Goal: Transaction & Acquisition: Purchase product/service

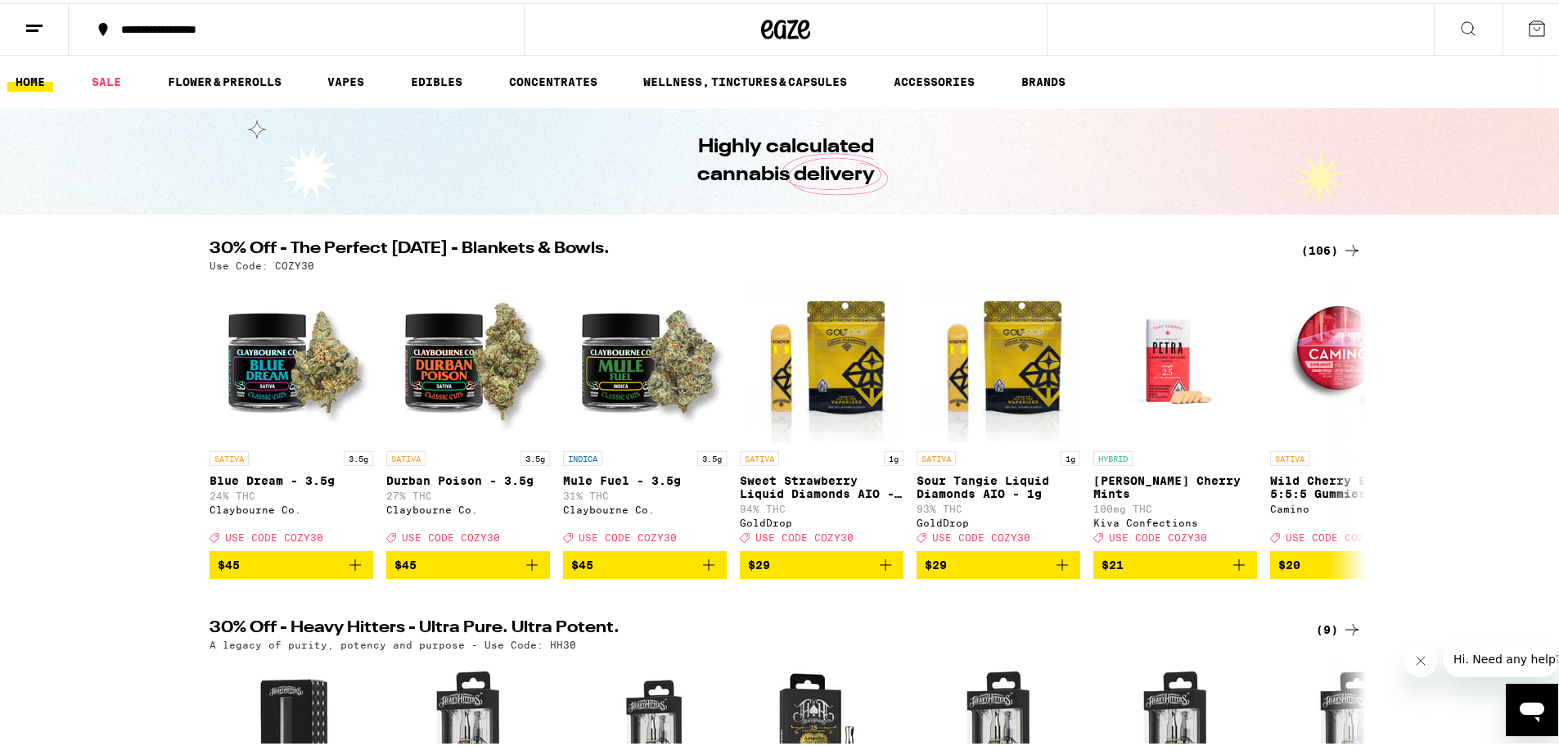
click at [1342, 252] on icon at bounding box center [1352, 247] width 20 height 20
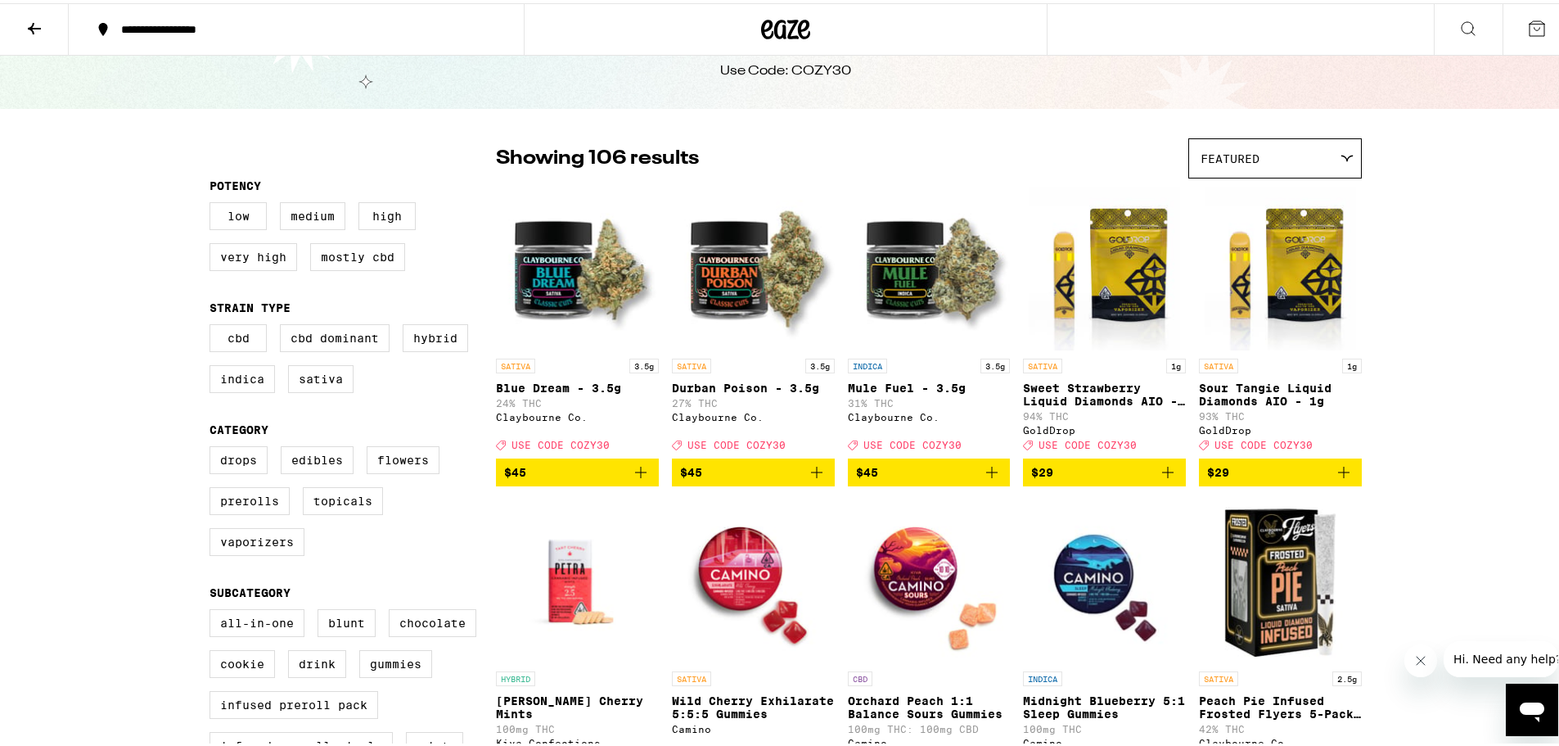
scroll to position [82, 0]
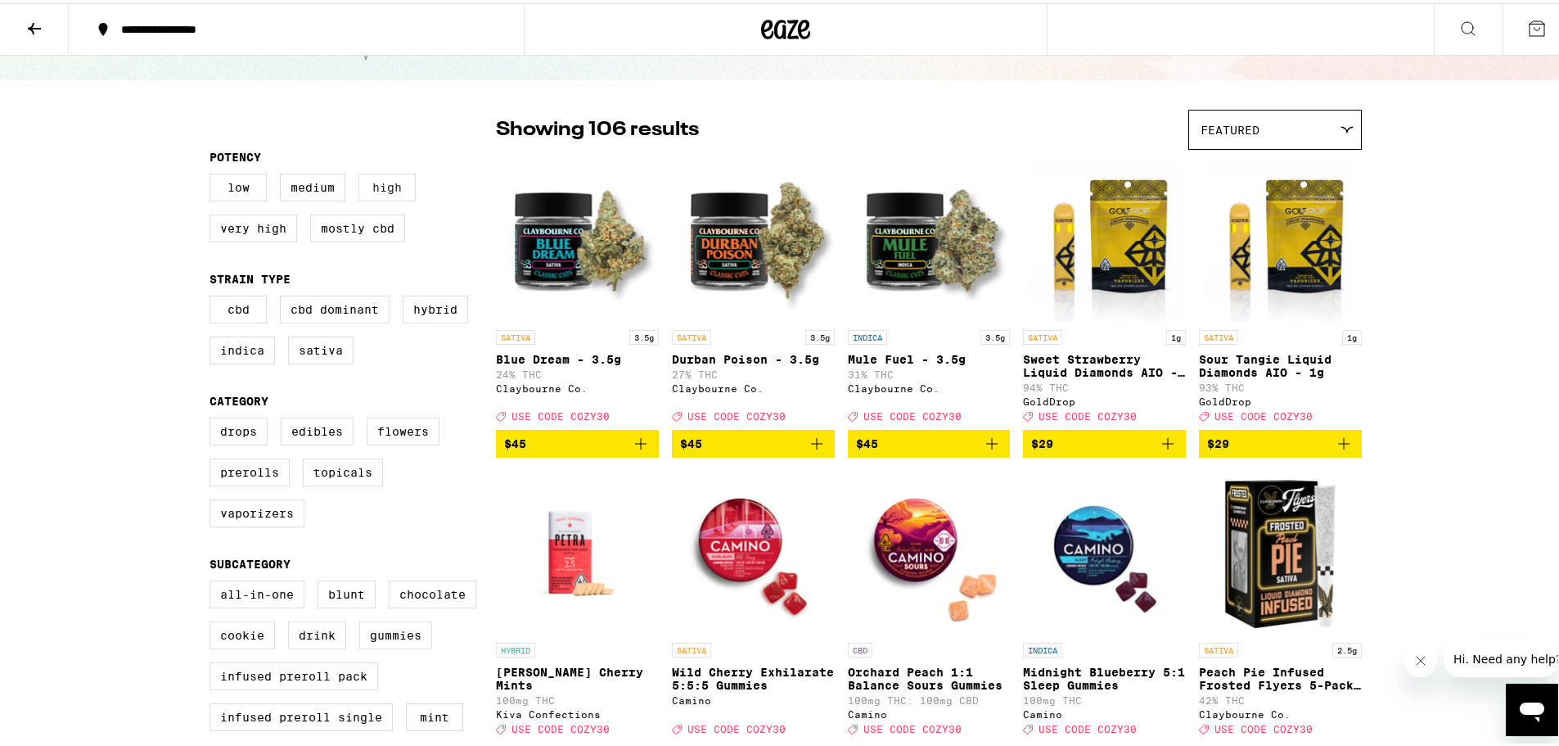
click at [389, 188] on label "High" at bounding box center [386, 184] width 57 height 28
click at [214, 174] on input "High" at bounding box center [213, 173] width 1 height 1
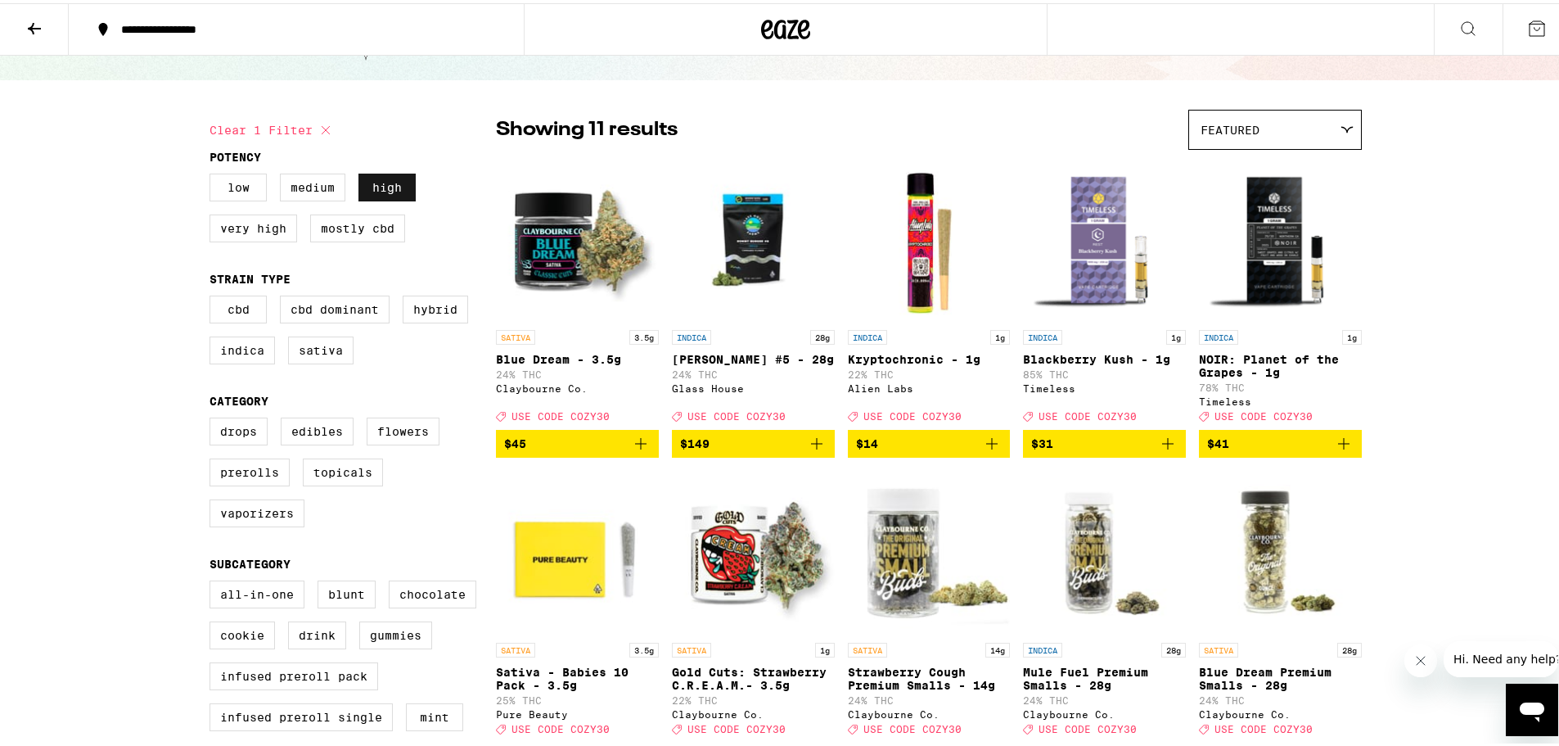
click at [390, 188] on label "High" at bounding box center [386, 184] width 57 height 28
click at [214, 174] on input "High" at bounding box center [213, 173] width 1 height 1
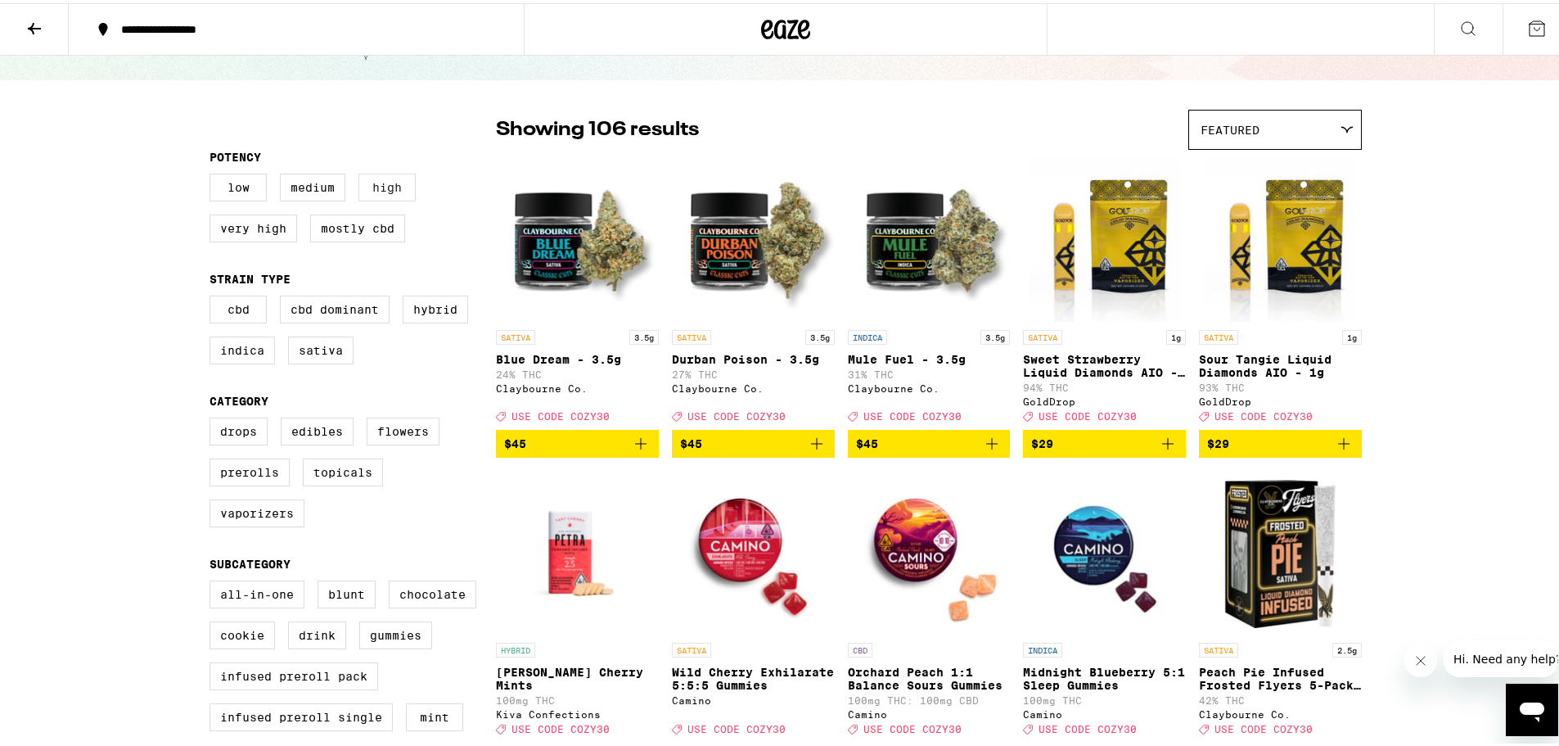
click at [390, 188] on label "High" at bounding box center [386, 184] width 57 height 28
click at [214, 174] on input "High" at bounding box center [213, 173] width 1 height 1
checkbox input "true"
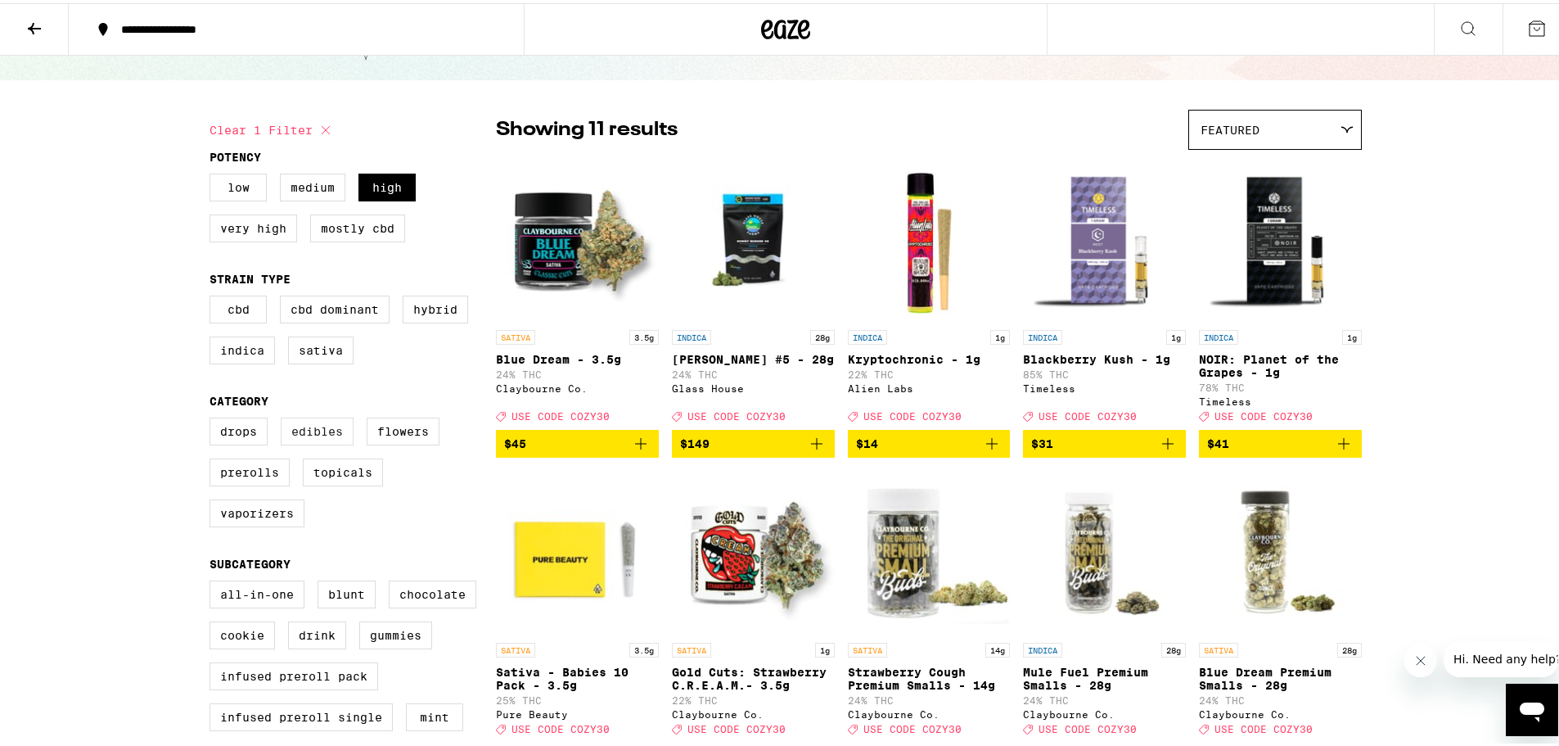
click at [329, 442] on label "Edibles" at bounding box center [317, 428] width 73 height 28
click at [214, 417] on input "Edibles" at bounding box center [213, 417] width 1 height 1
checkbox input "true"
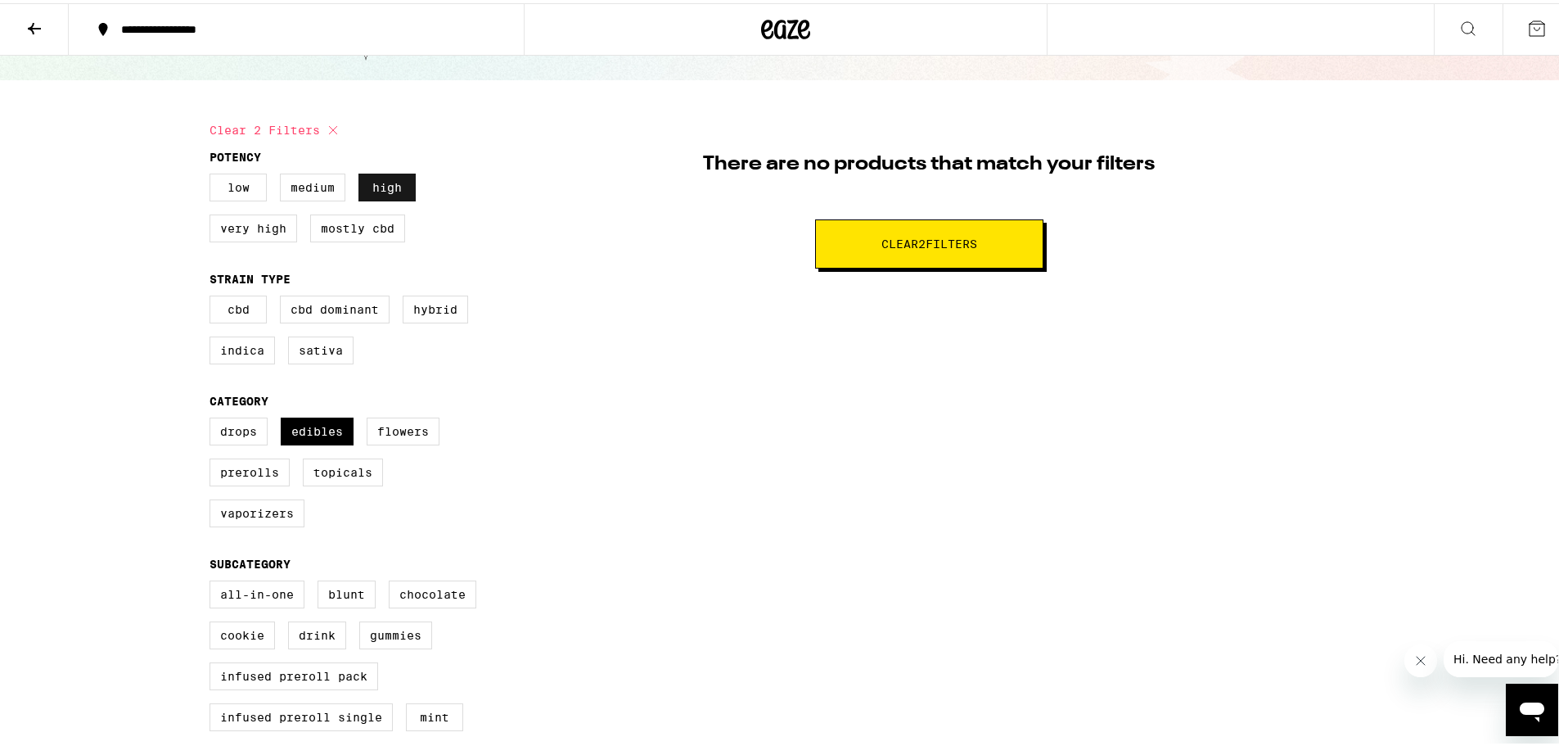
click at [395, 182] on label "High" at bounding box center [386, 184] width 57 height 28
click at [214, 174] on input "High" at bounding box center [213, 173] width 1 height 1
checkbox input "false"
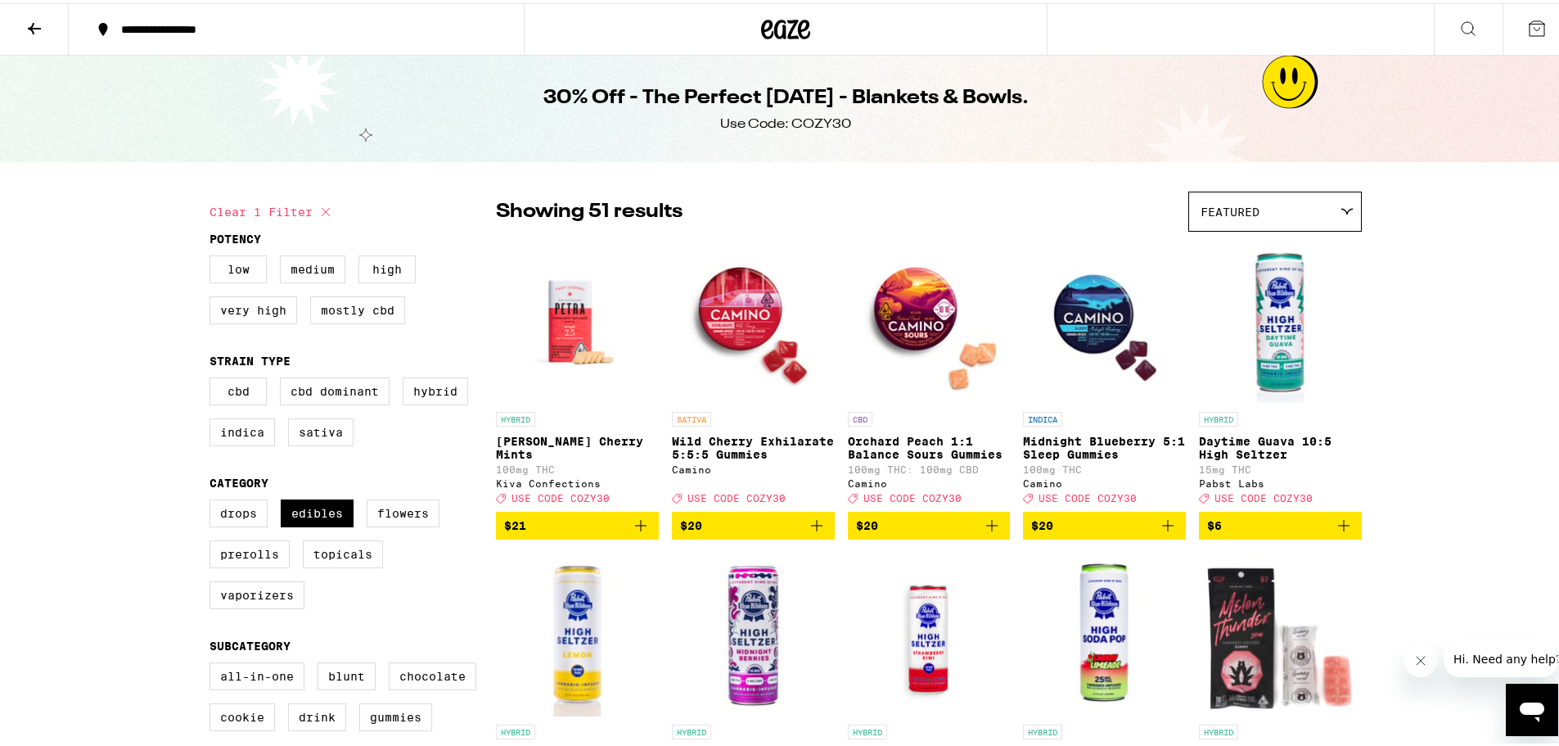
click at [1340, 532] on icon "Add to bag" at bounding box center [1344, 522] width 20 height 20
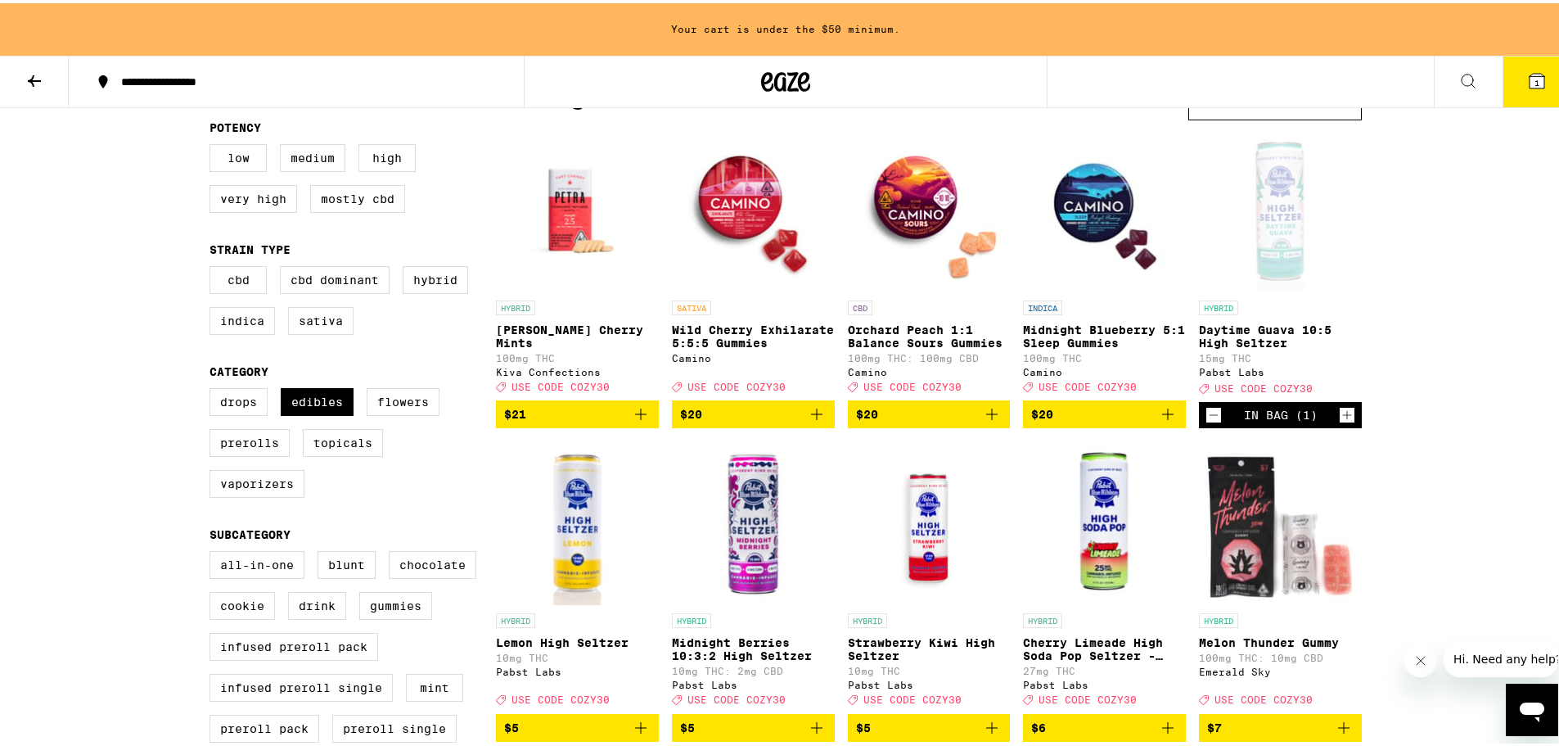
scroll to position [82, 0]
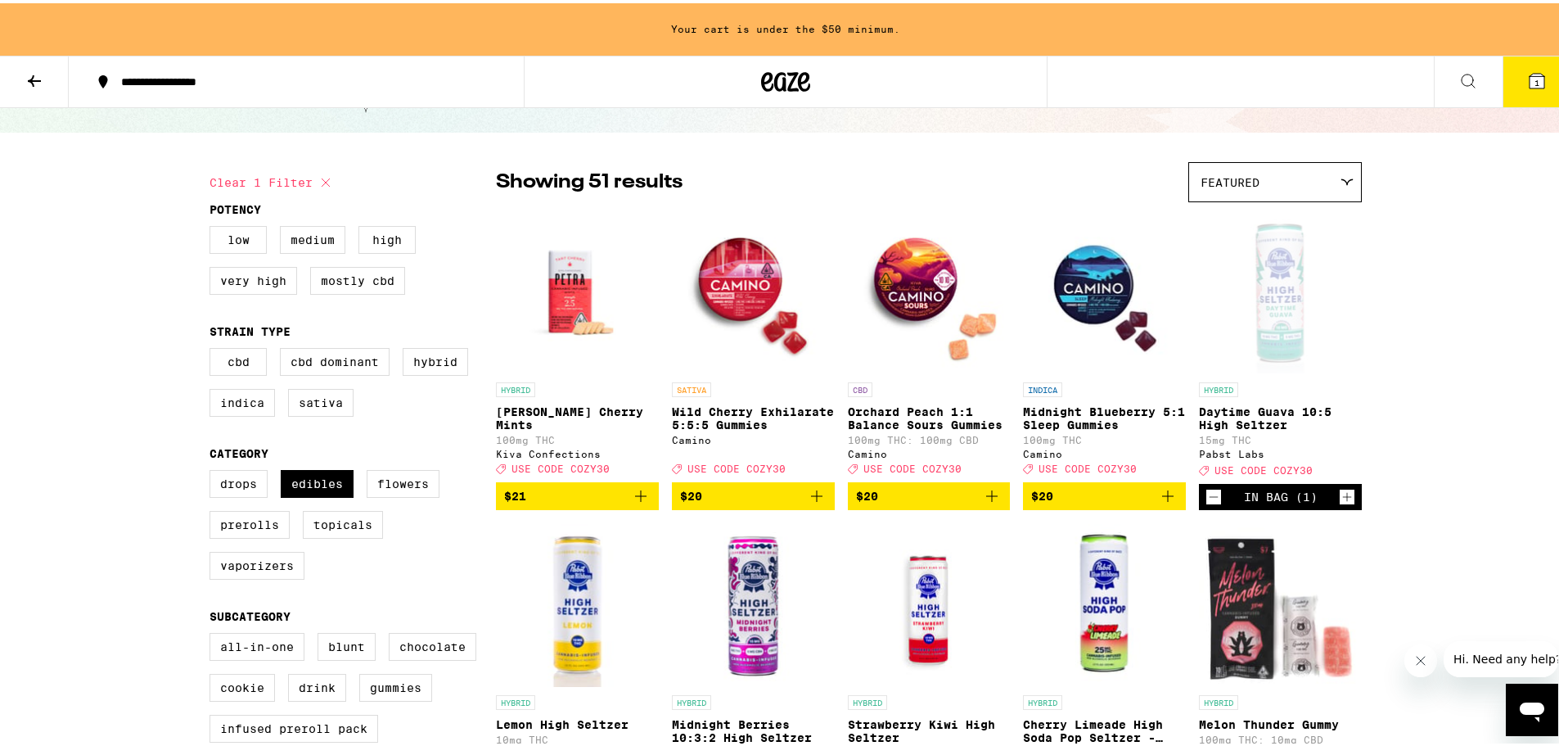
click at [1211, 503] on icon "Decrement" at bounding box center [1213, 494] width 15 height 20
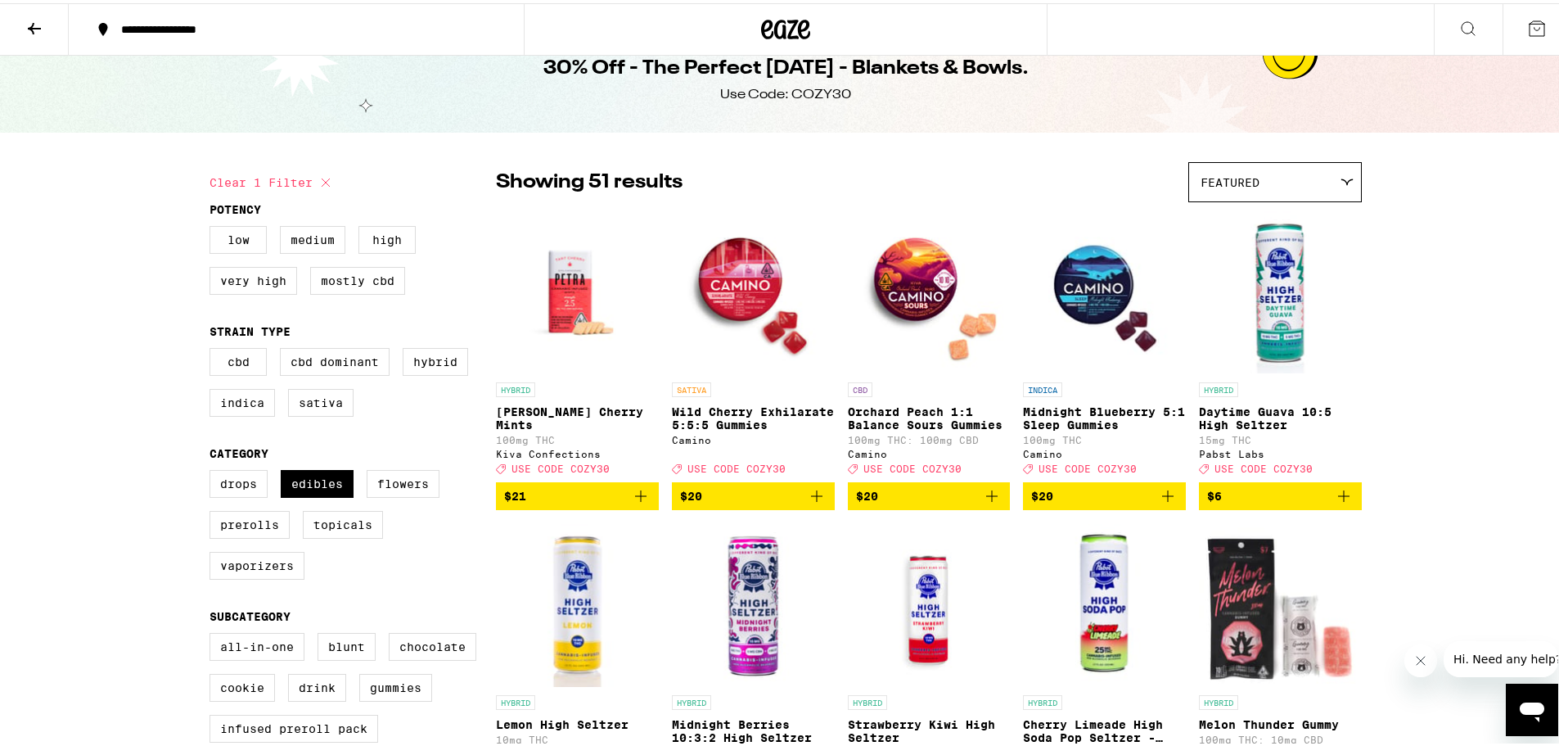
scroll to position [193, 0]
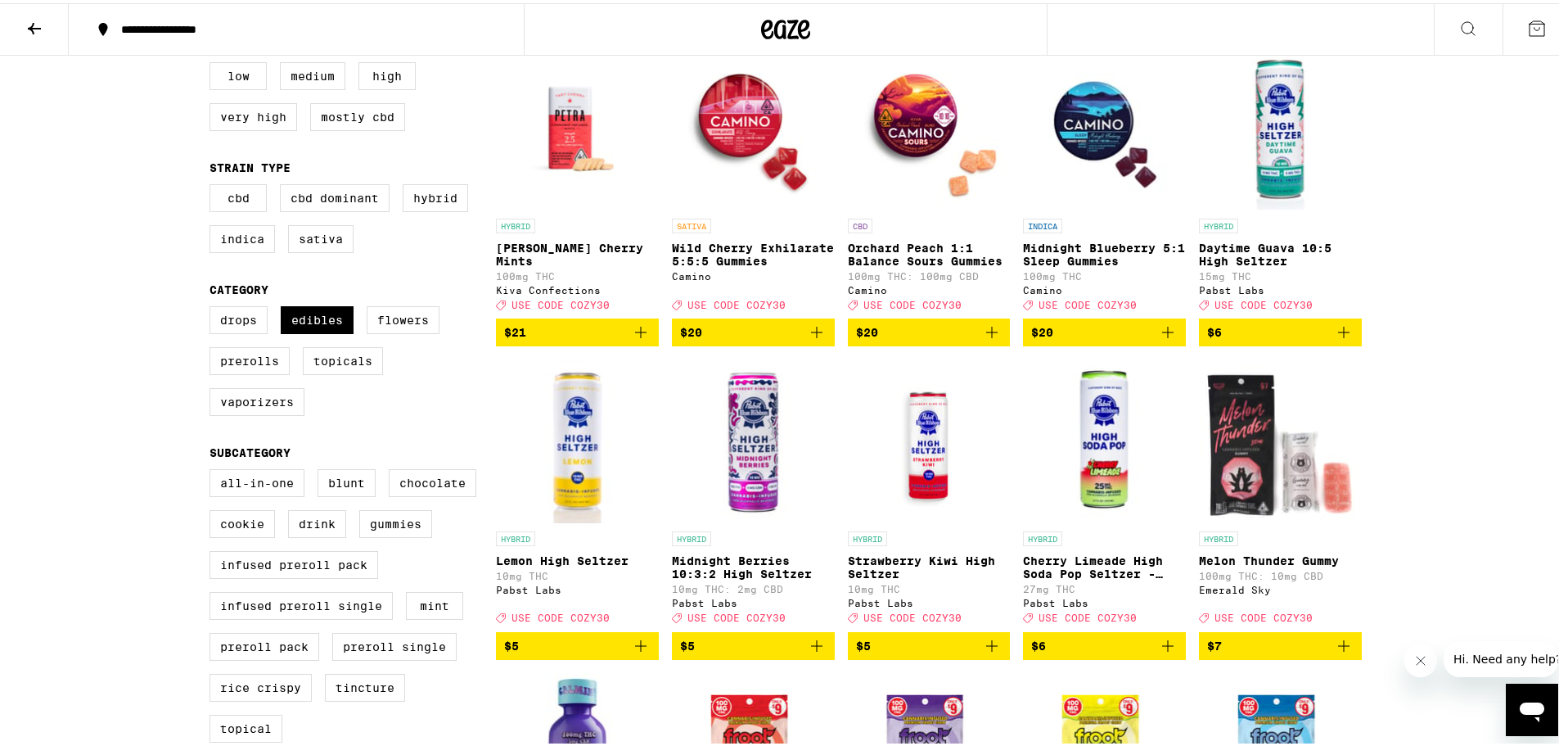
click at [987, 652] on icon "Add to bag" at bounding box center [992, 643] width 20 height 20
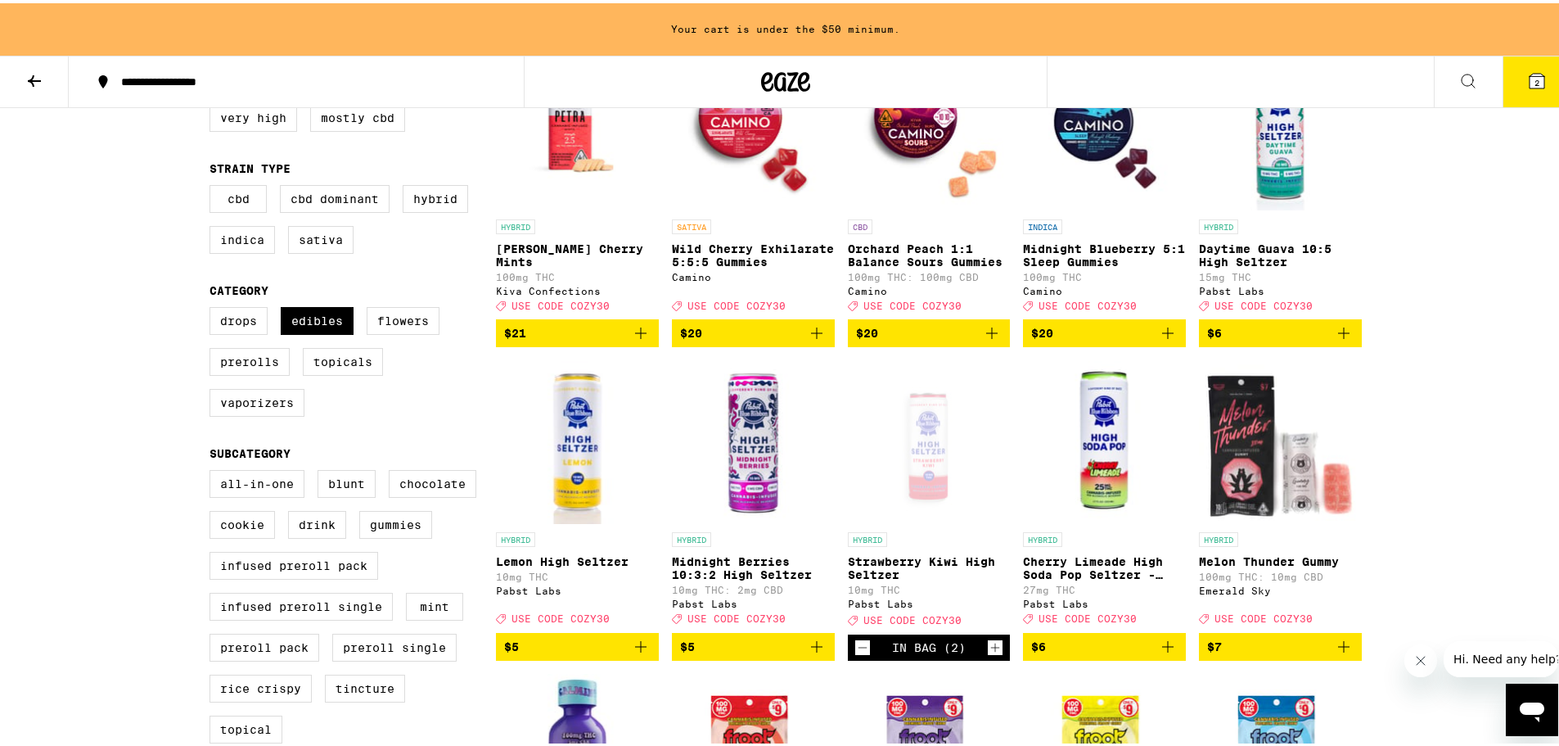
scroll to position [246, 0]
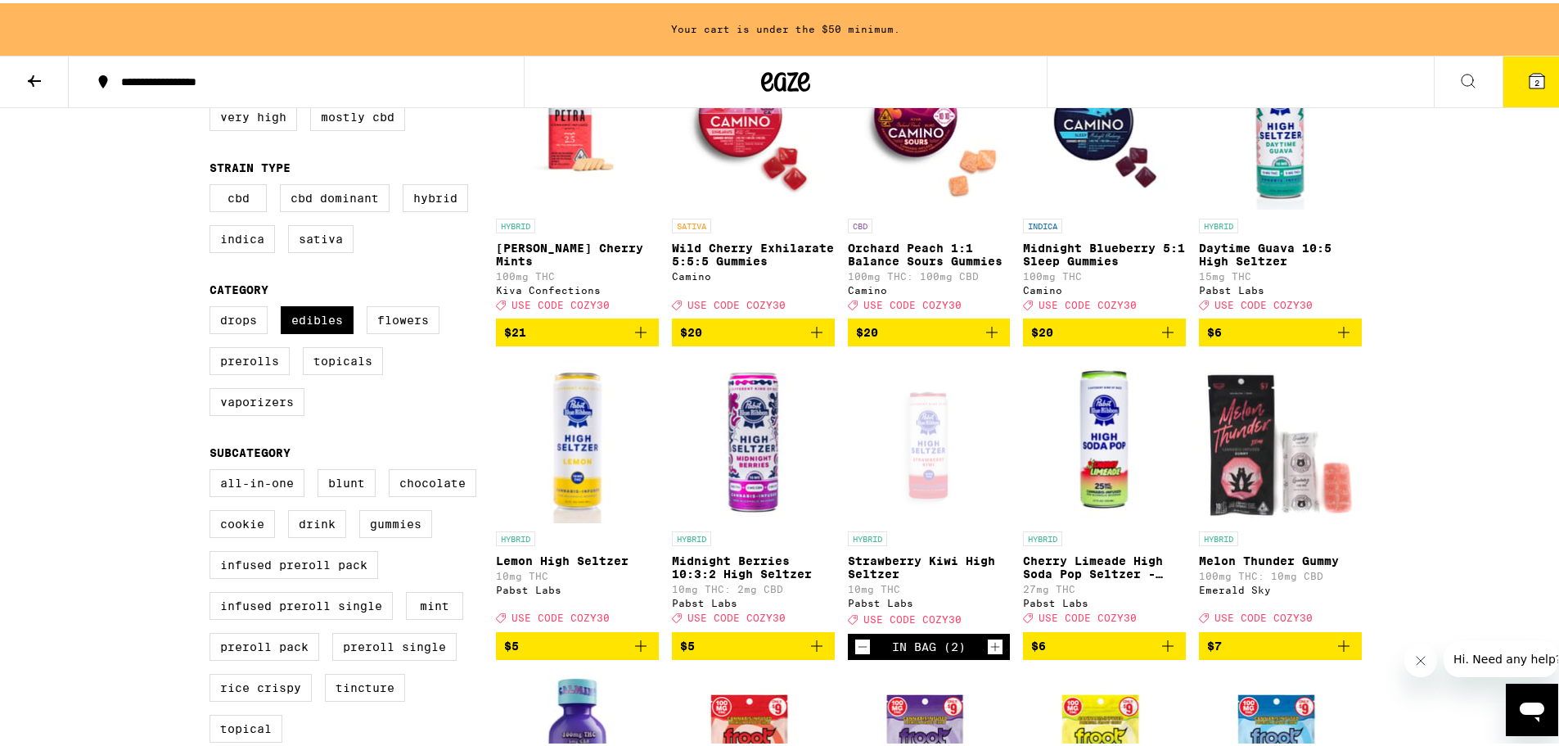
click at [989, 653] on icon "Increment" at bounding box center [995, 644] width 15 height 20
click at [862, 653] on icon "Decrement" at bounding box center [862, 644] width 15 height 20
click at [861, 653] on icon "Decrement" at bounding box center [862, 644] width 15 height 20
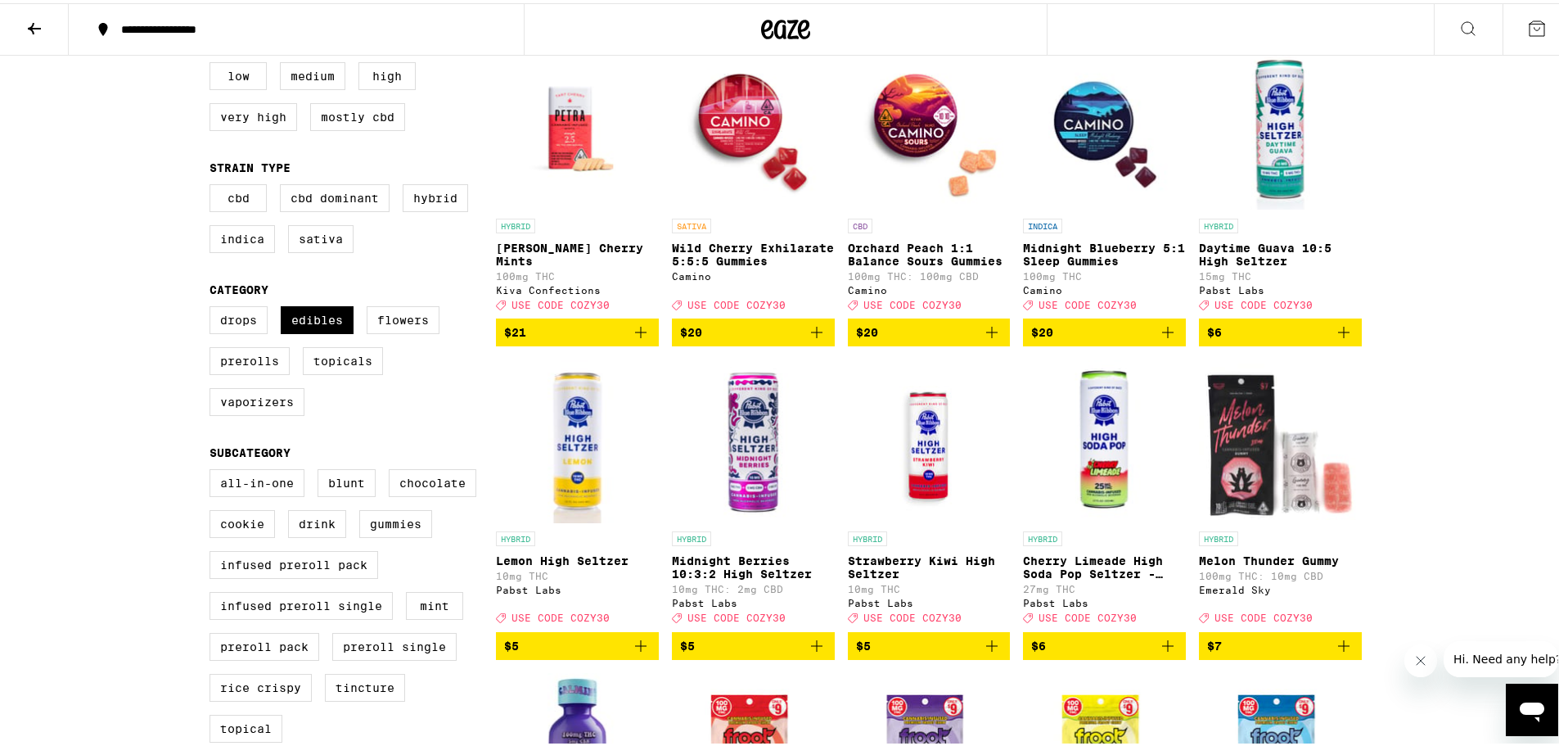
click at [819, 652] on icon "Add to bag" at bounding box center [817, 643] width 20 height 20
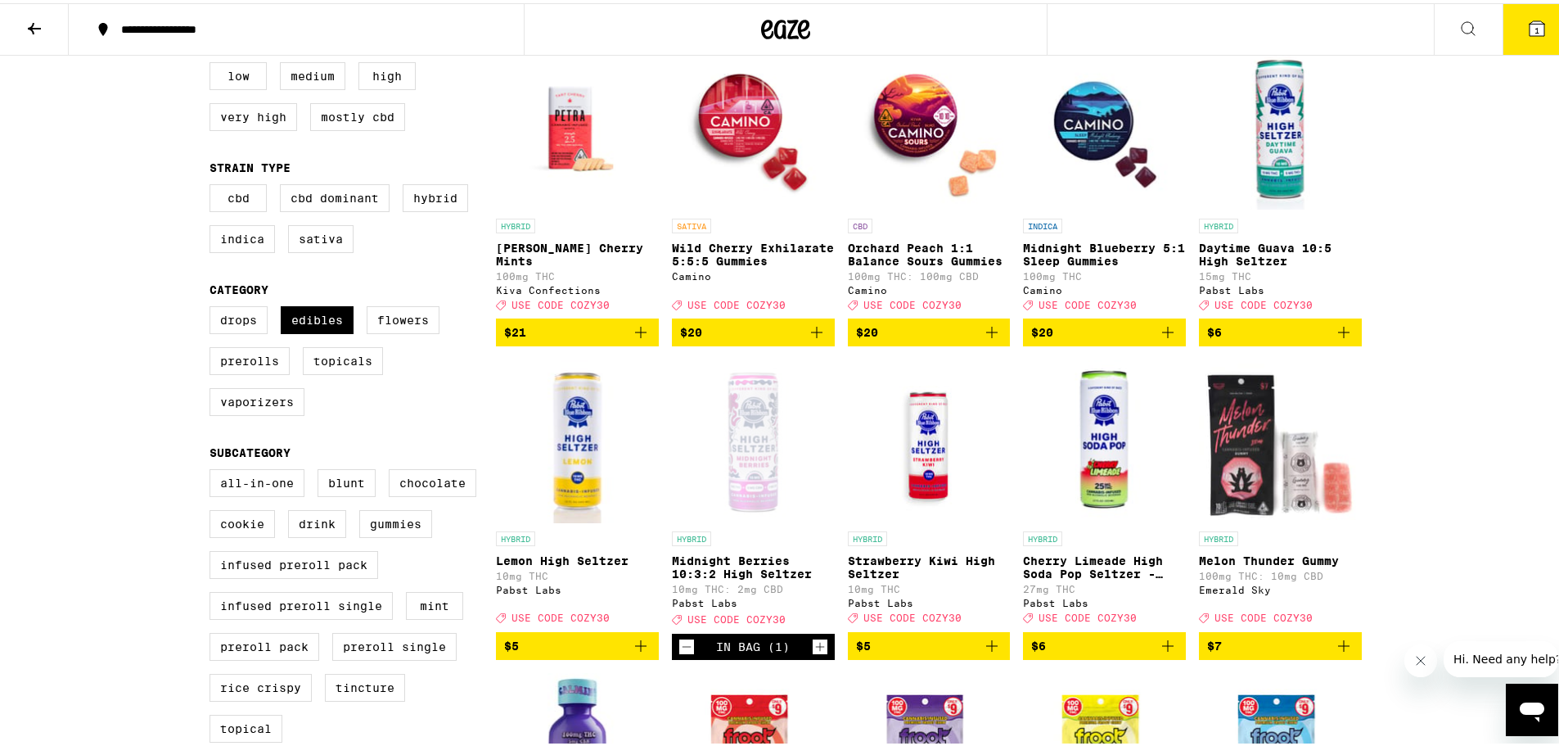
click at [819, 653] on icon "Increment" at bounding box center [820, 644] width 15 height 20
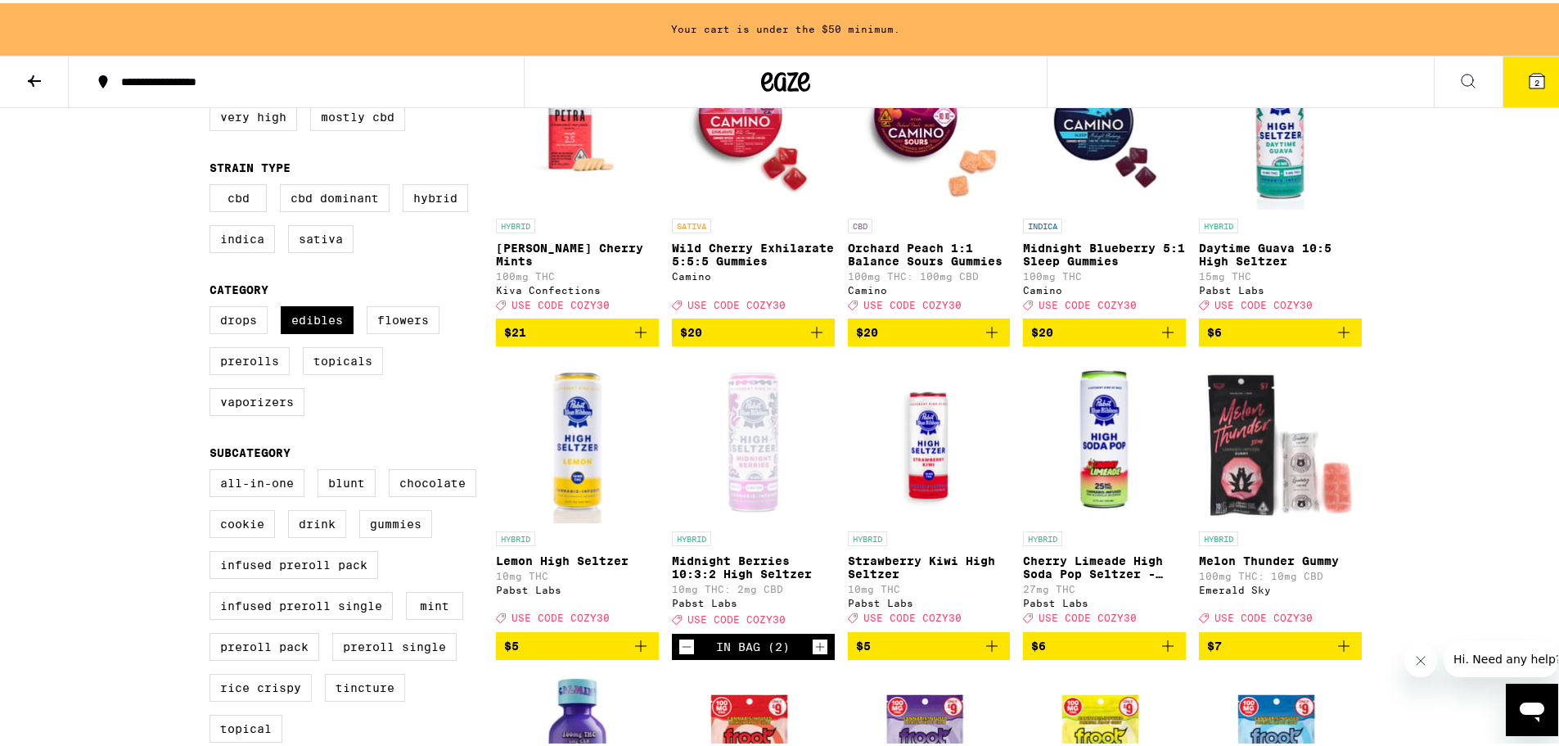
click at [819, 653] on icon "Increment" at bounding box center [820, 644] width 15 height 20
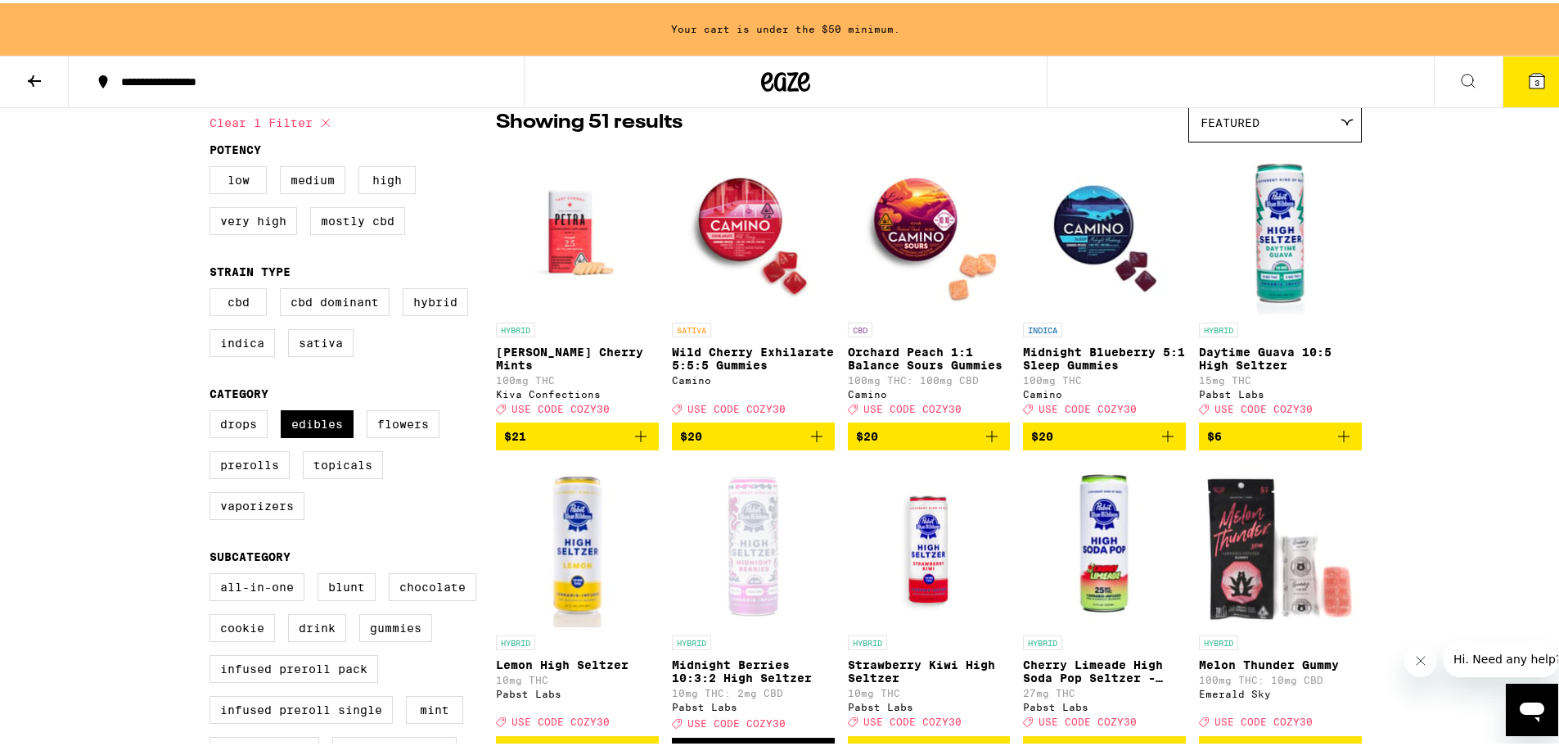
scroll to position [82, 0]
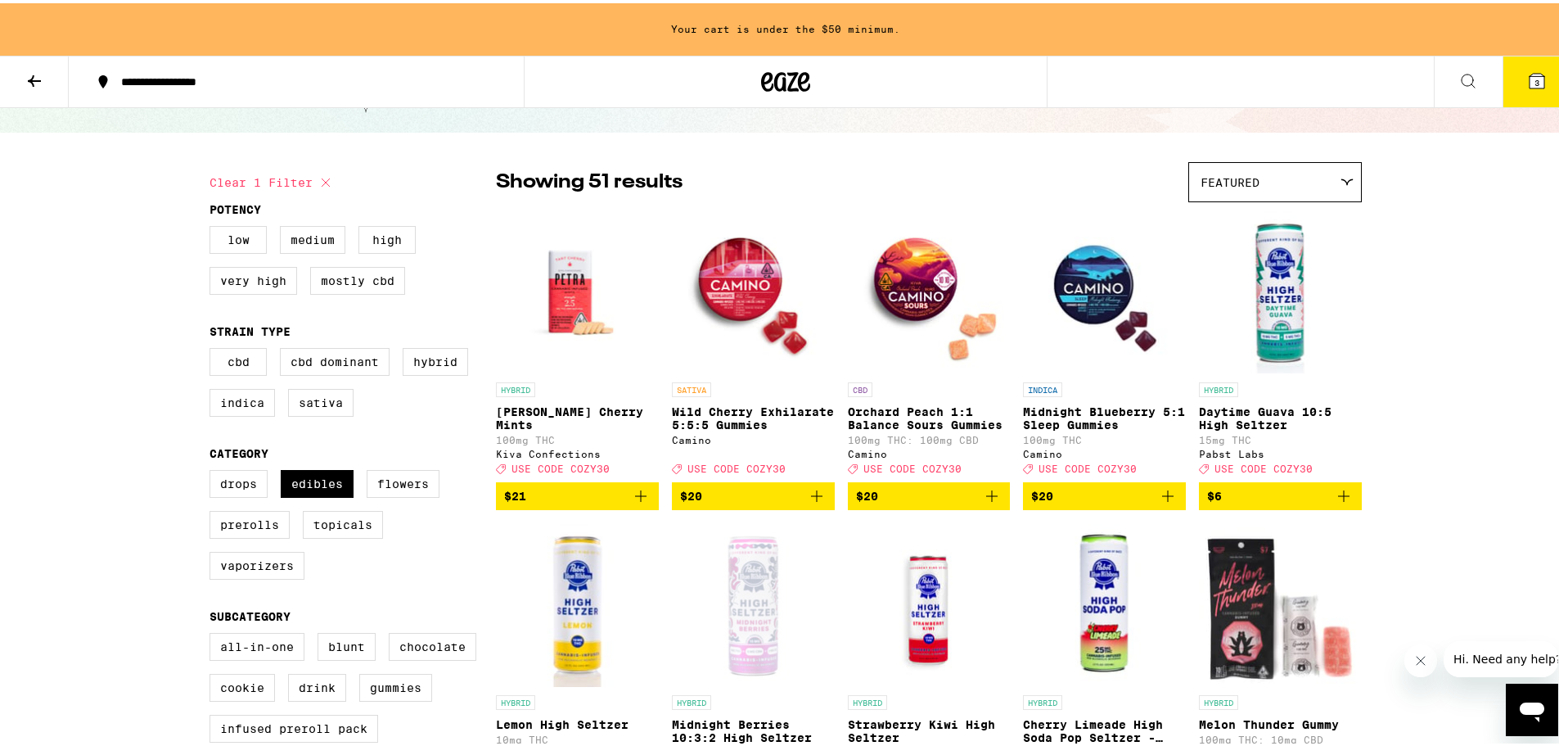
click at [1165, 498] on icon "Add to bag" at bounding box center [1167, 492] width 11 height 11
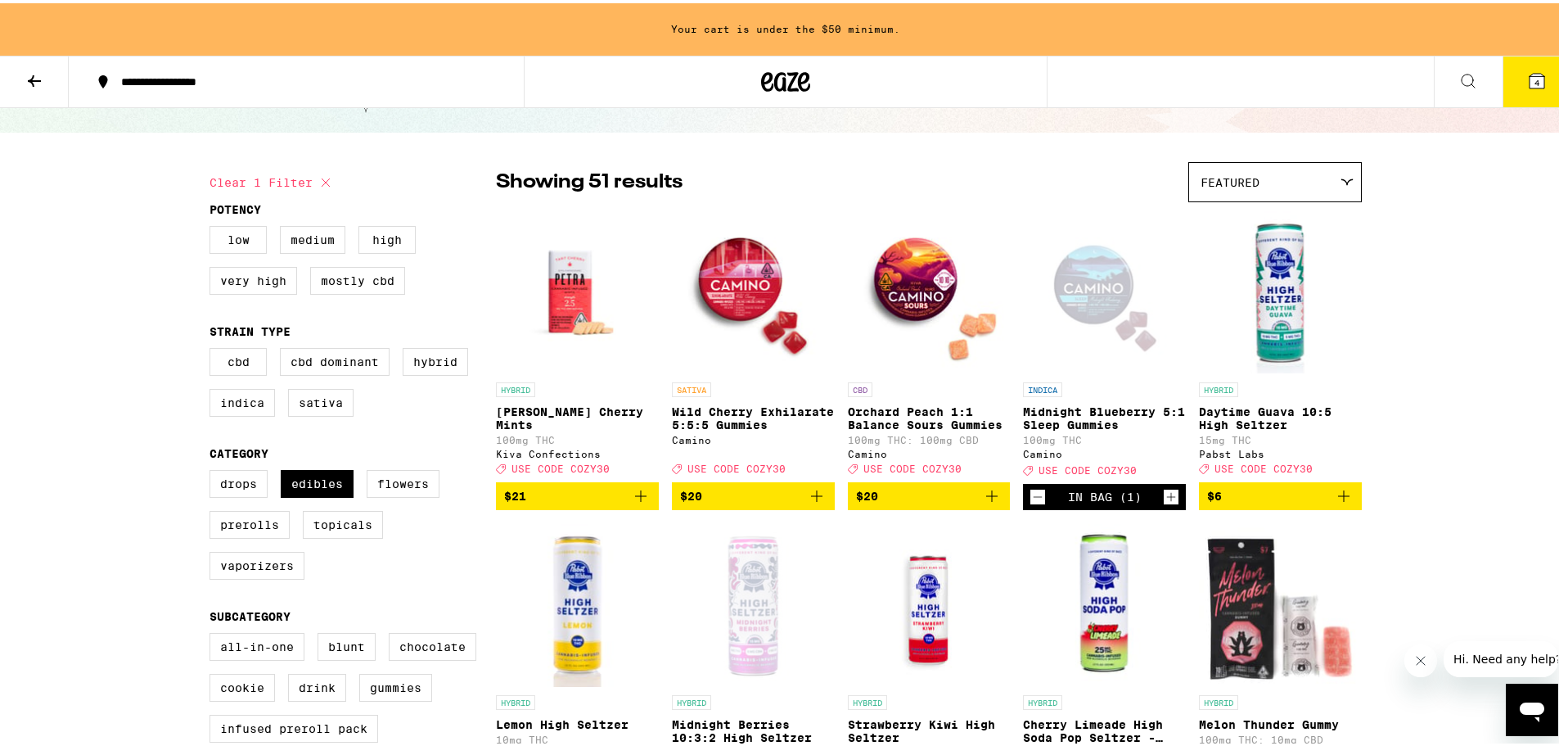
click at [1034, 503] on icon "Decrement" at bounding box center [1037, 494] width 15 height 20
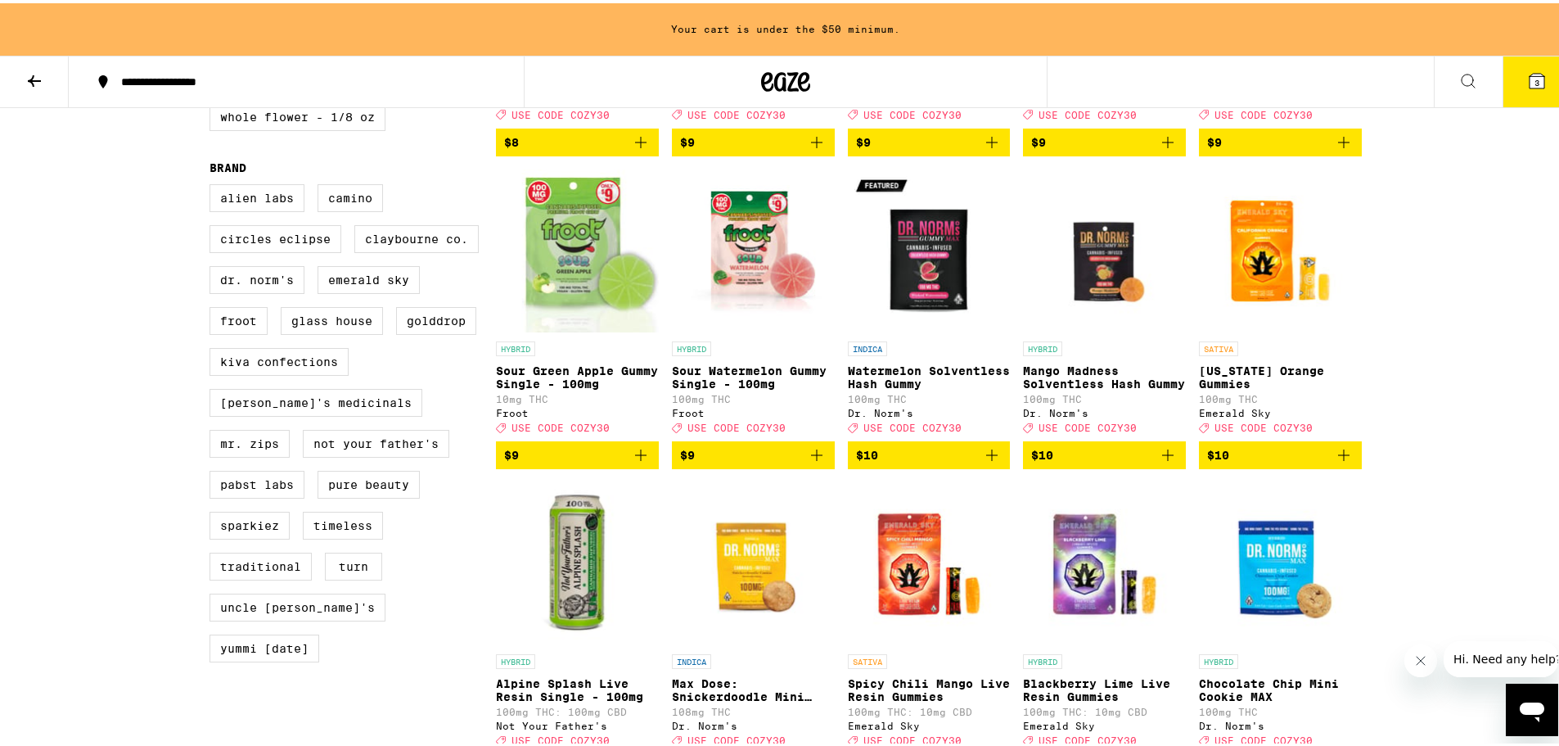
scroll to position [1064, 0]
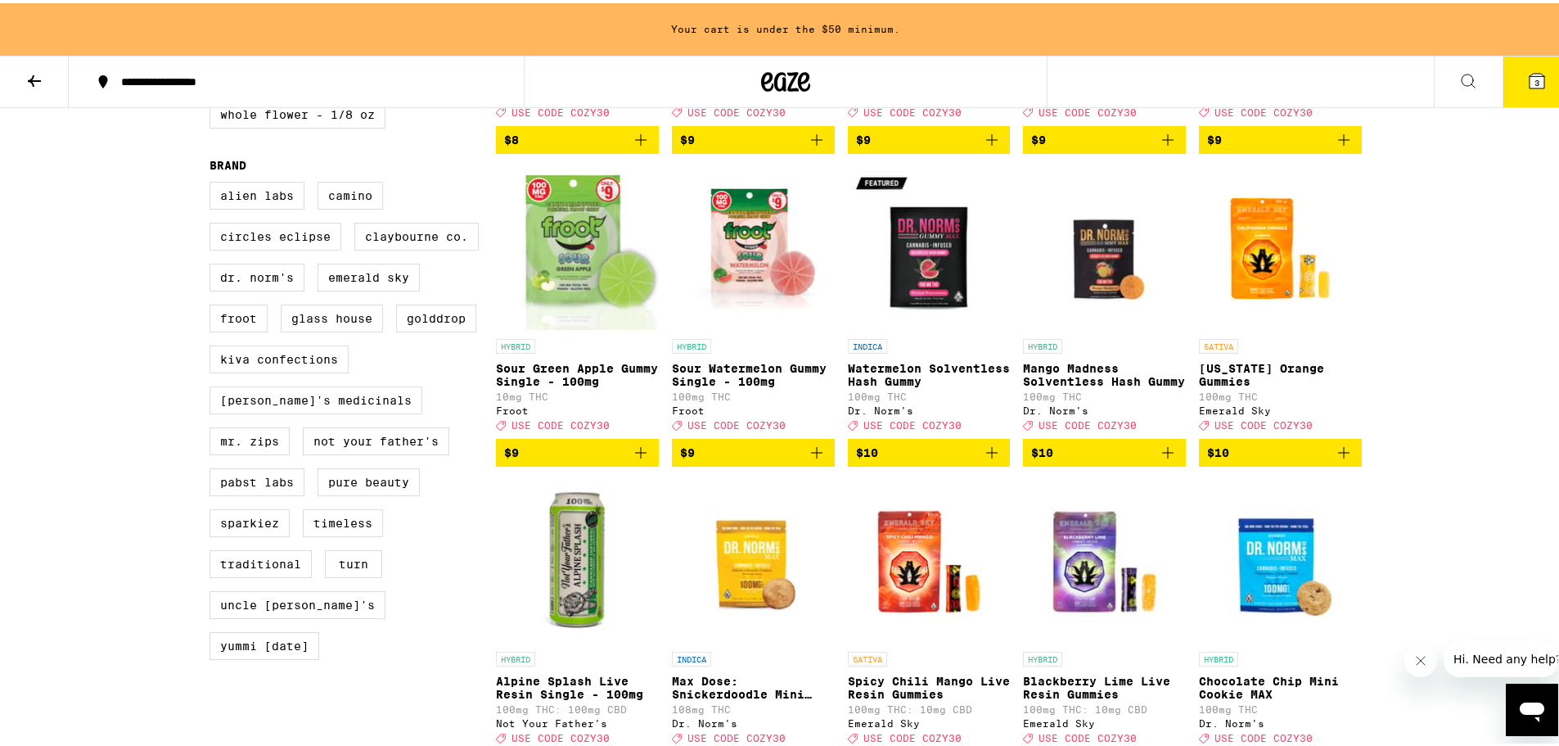
click at [1163, 459] on icon "Add to bag" at bounding box center [1168, 450] width 20 height 20
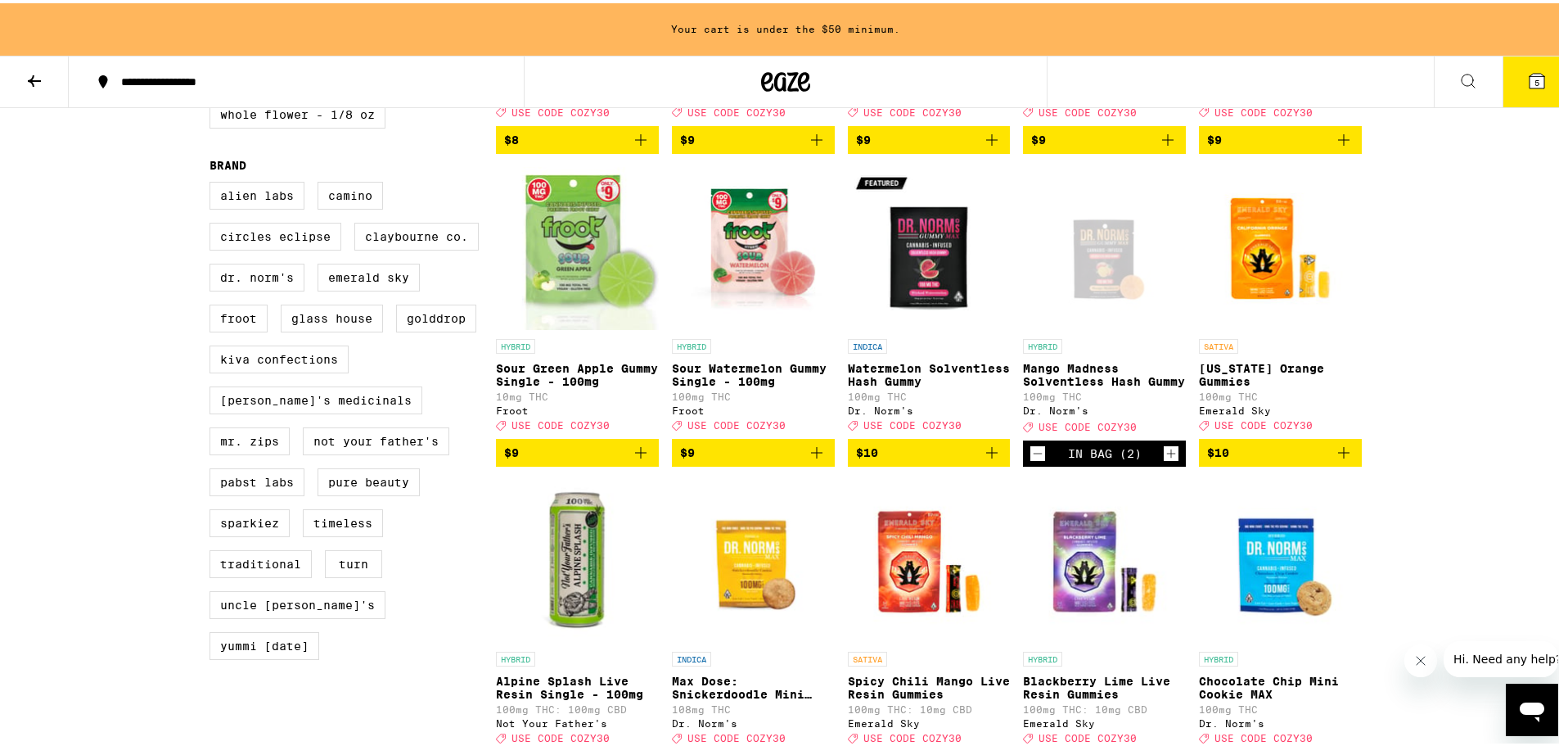
click at [1164, 460] on icon "Increment" at bounding box center [1171, 450] width 15 height 20
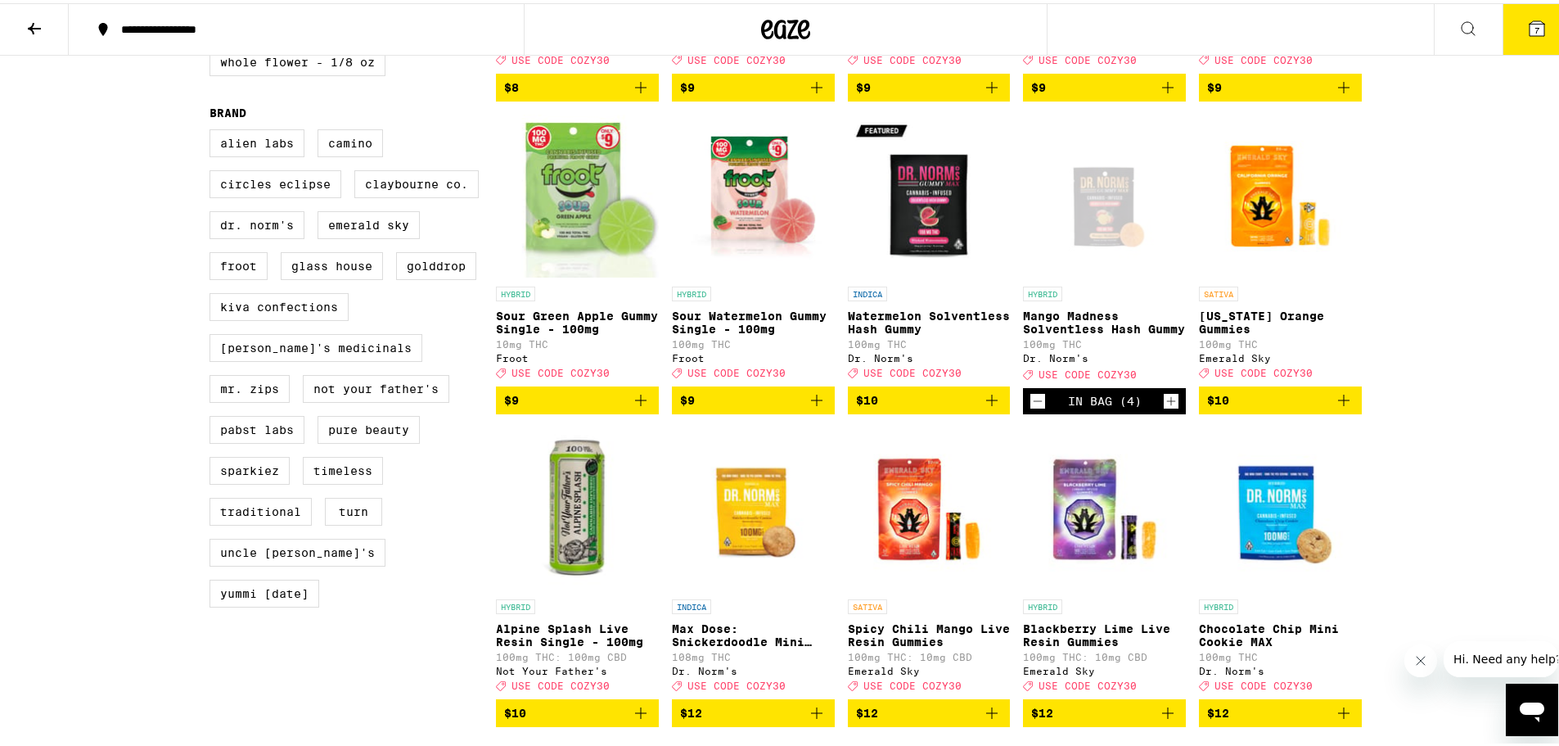
scroll to position [1012, 0]
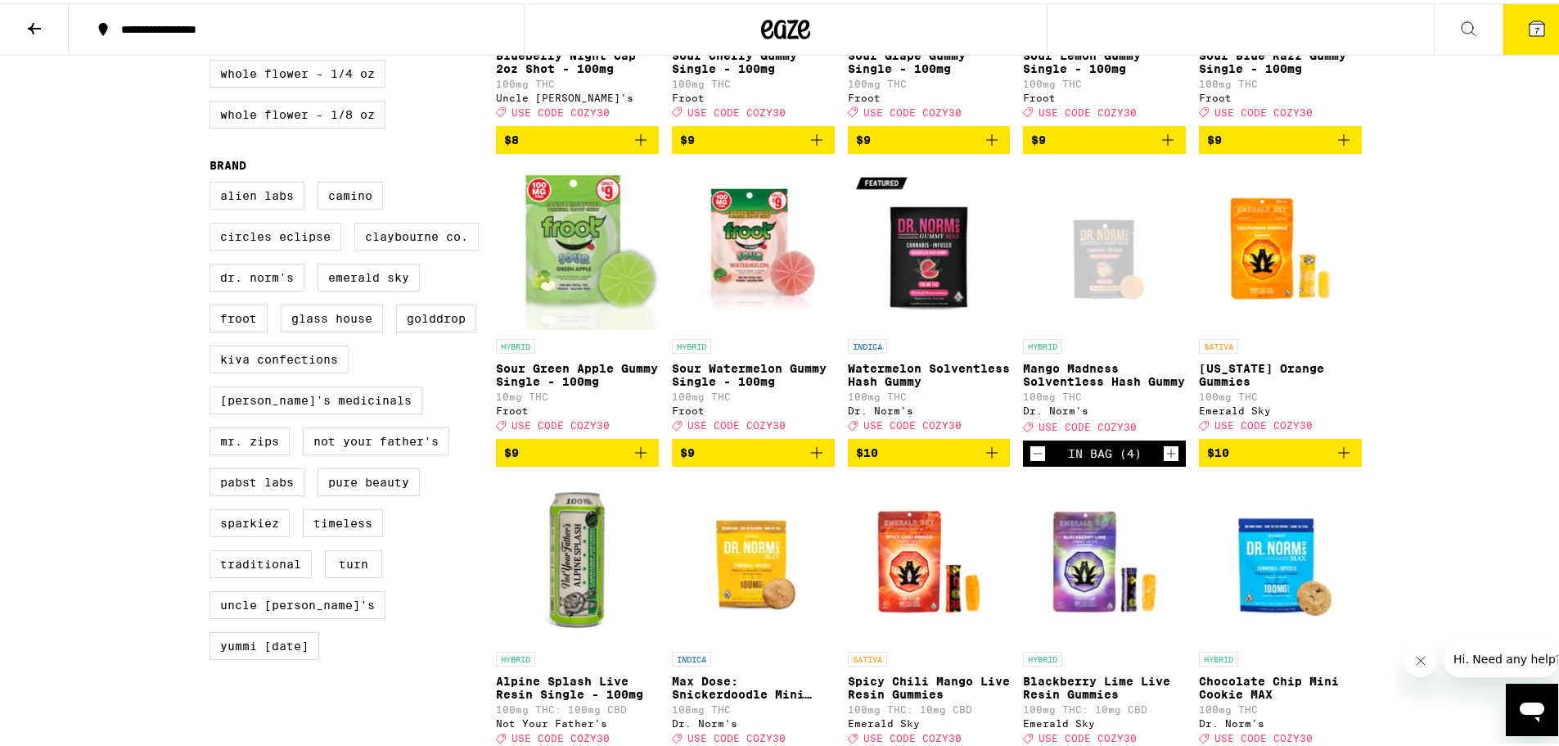
click at [1164, 460] on icon "Increment" at bounding box center [1171, 450] width 15 height 20
click at [1511, 36] on button "9" at bounding box center [1537, 26] width 69 height 51
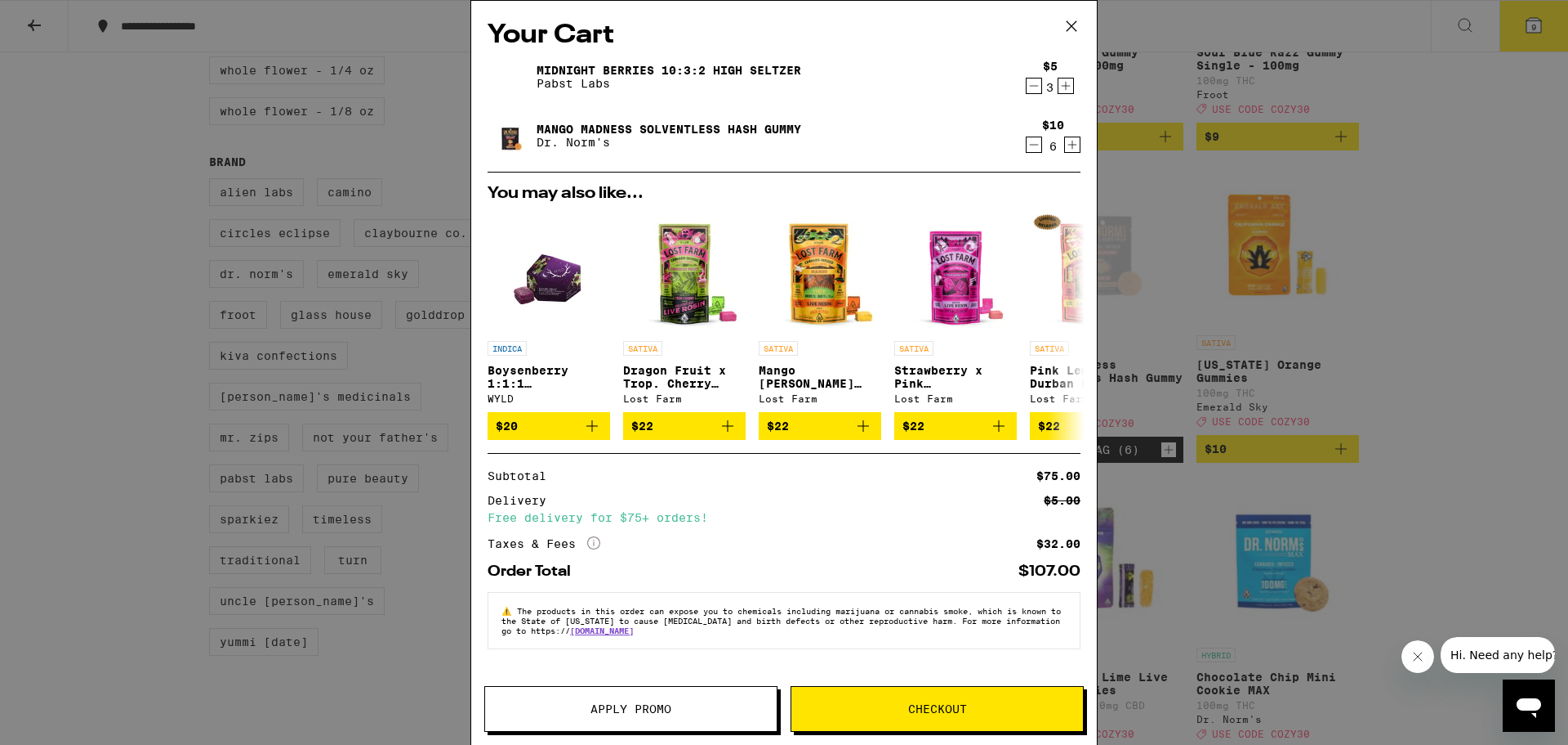
click at [728, 708] on span "Apply Promo" at bounding box center [631, 708] width 291 height 11
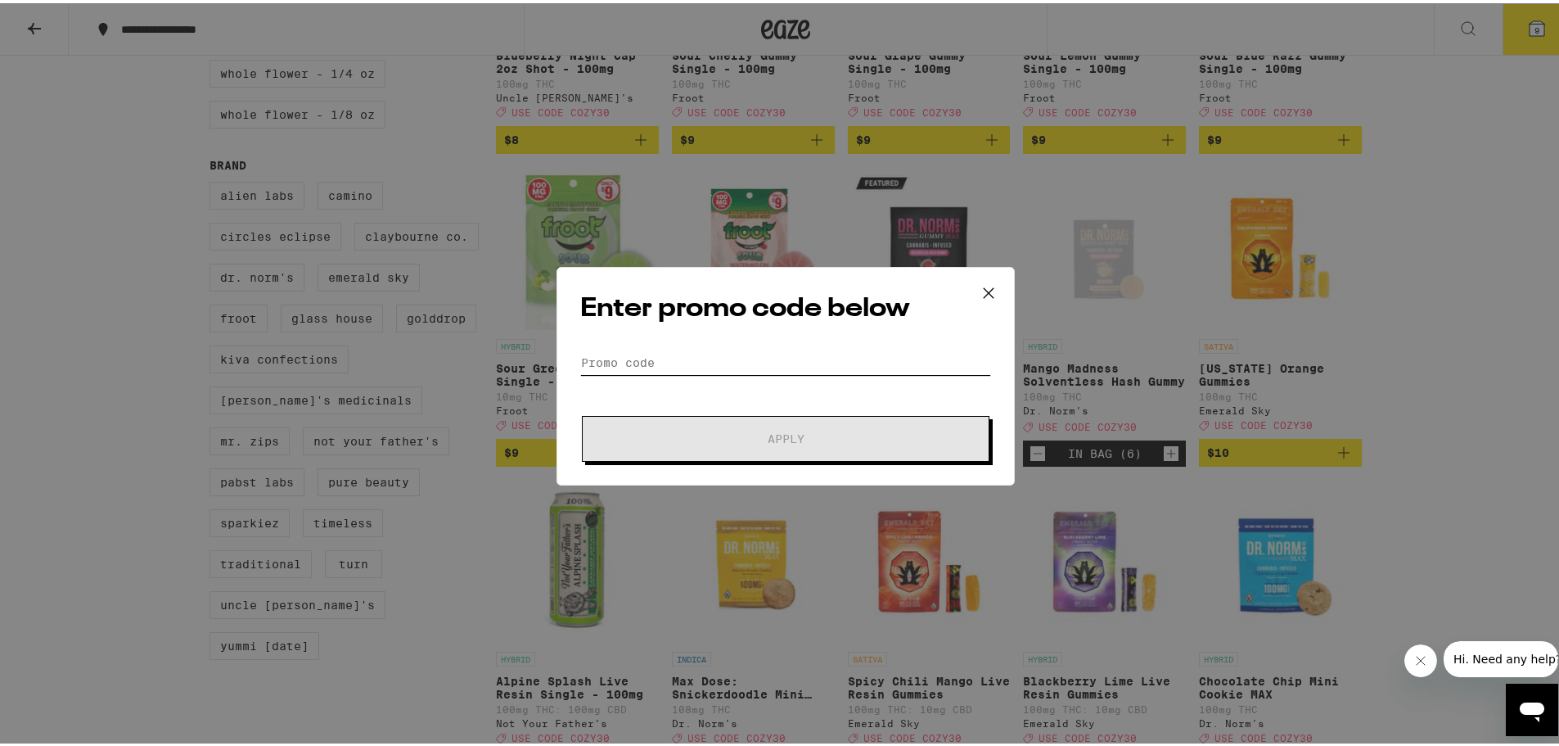
click at [665, 365] on input "Promo Code" at bounding box center [785, 359] width 411 height 25
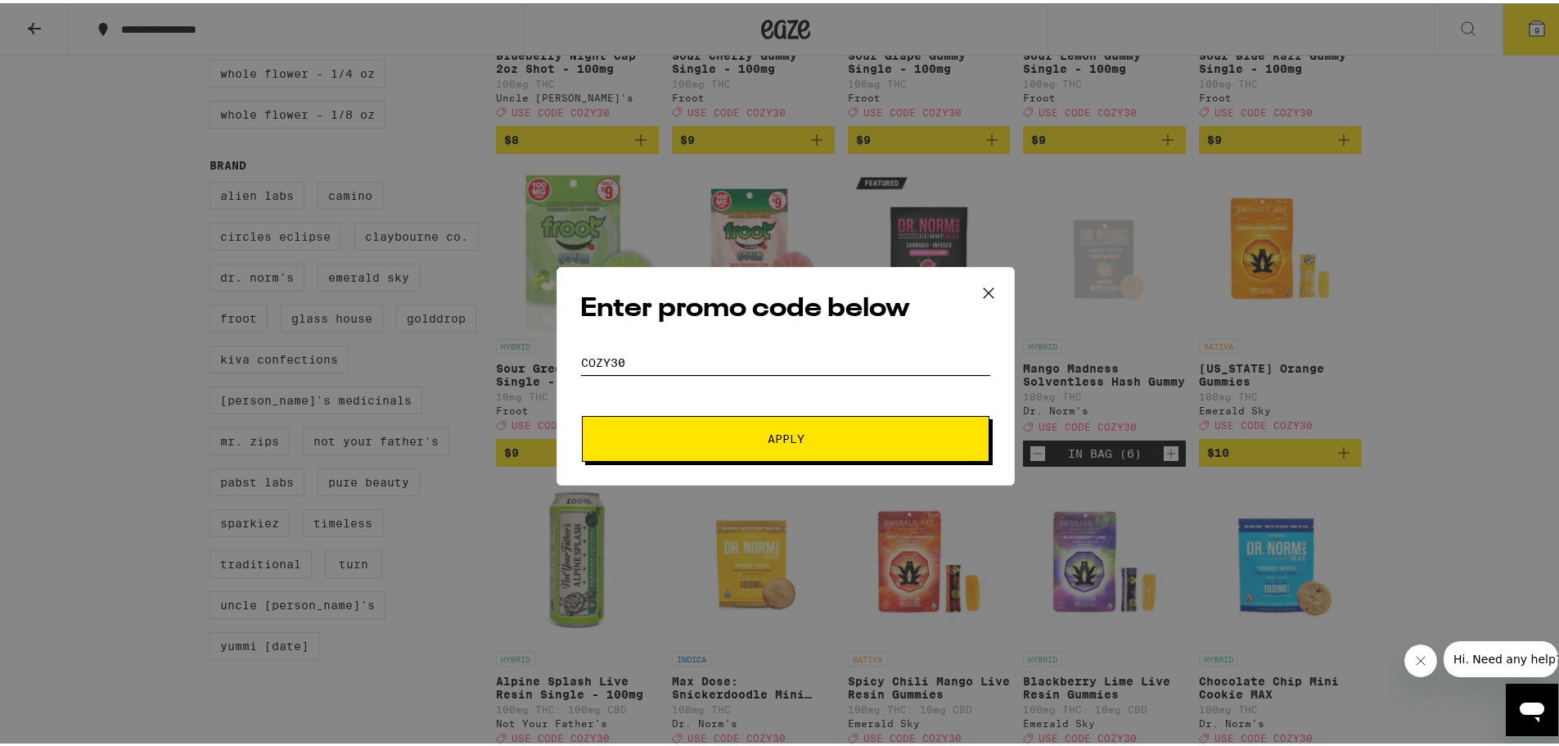
type input "cozy30"
drag, startPoint x: 758, startPoint y: 432, endPoint x: 791, endPoint y: 431, distance: 32.8
click at [758, 430] on span "Apply" at bounding box center [785, 435] width 295 height 11
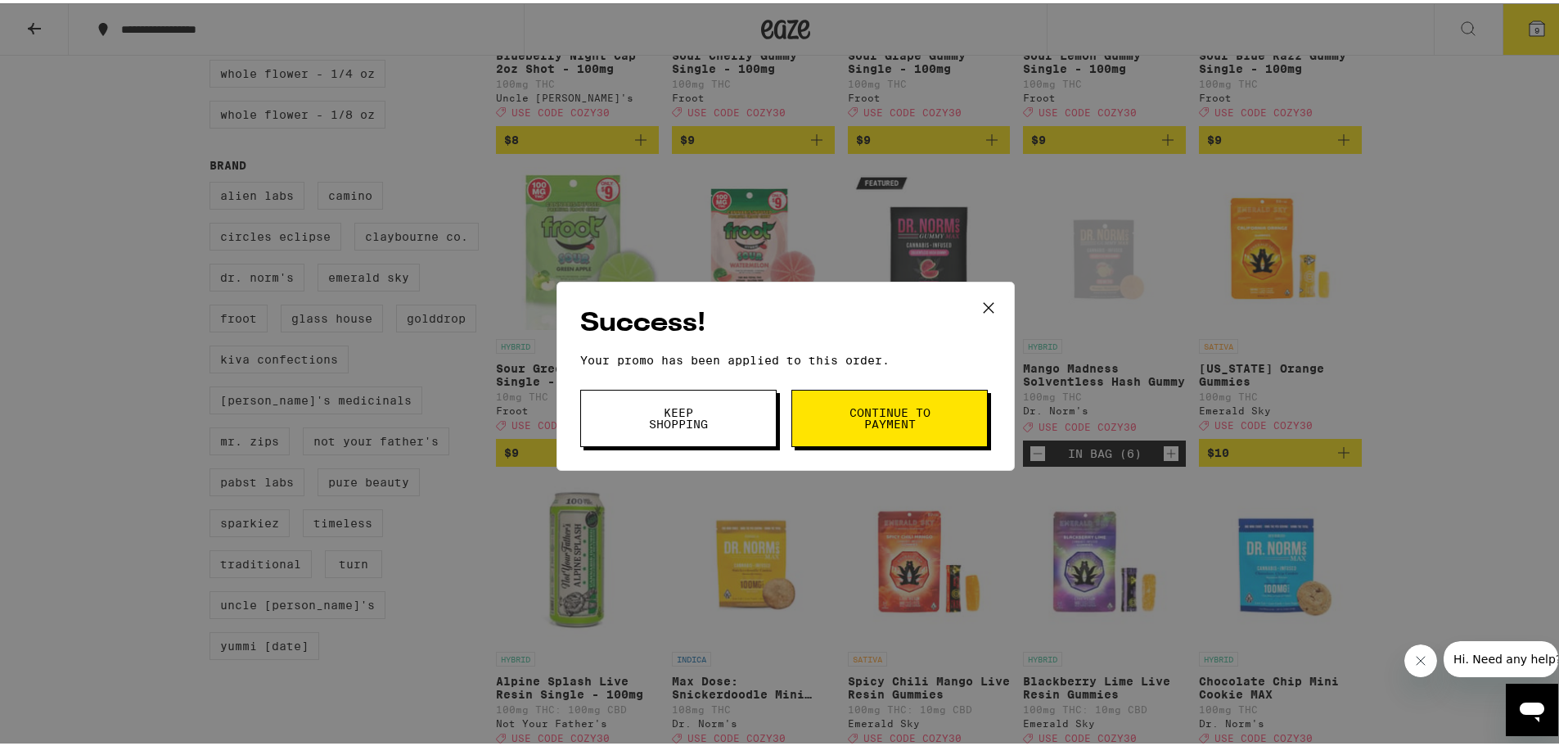
click at [932, 419] on button "Continue to payment" at bounding box center [889, 414] width 196 height 57
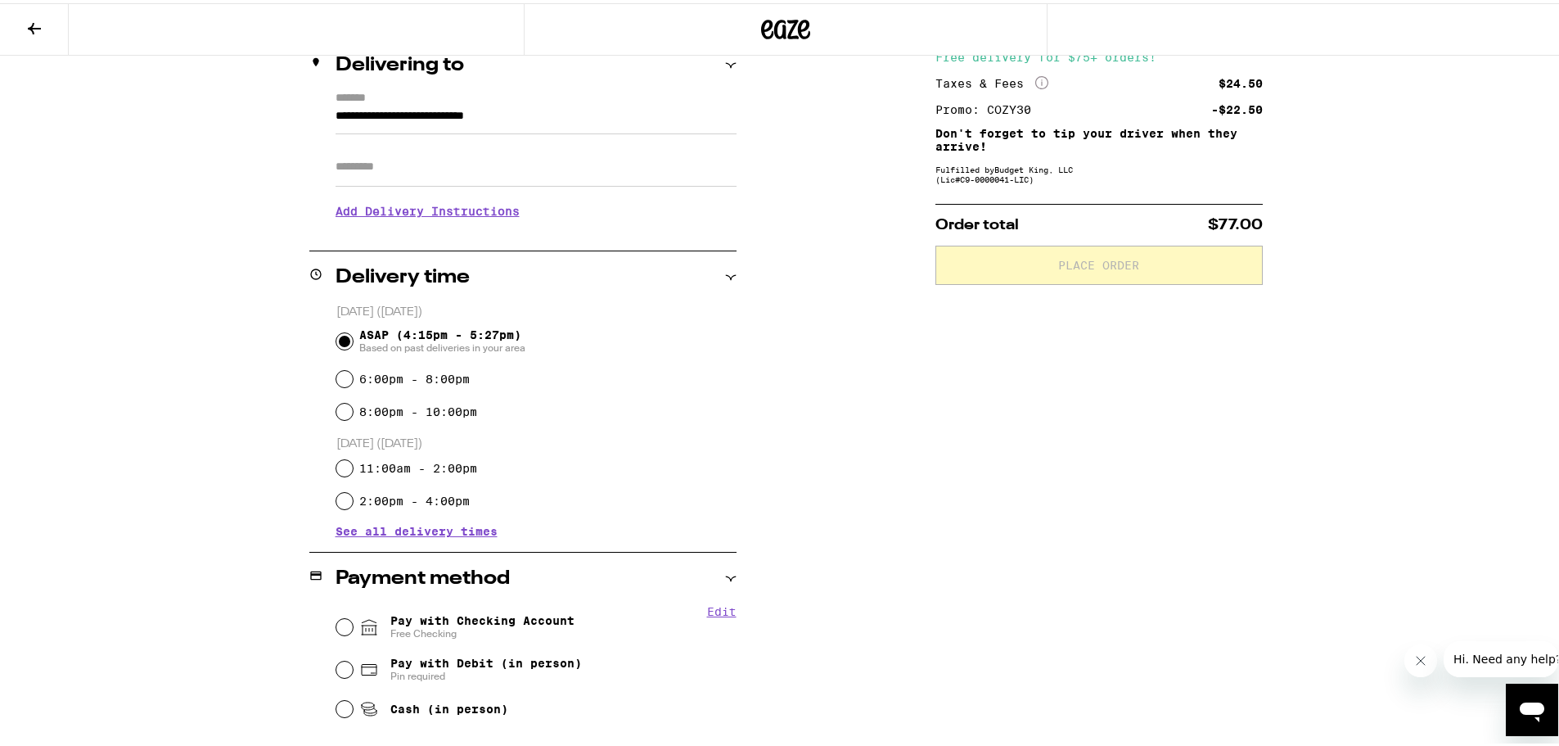
scroll to position [327, 0]
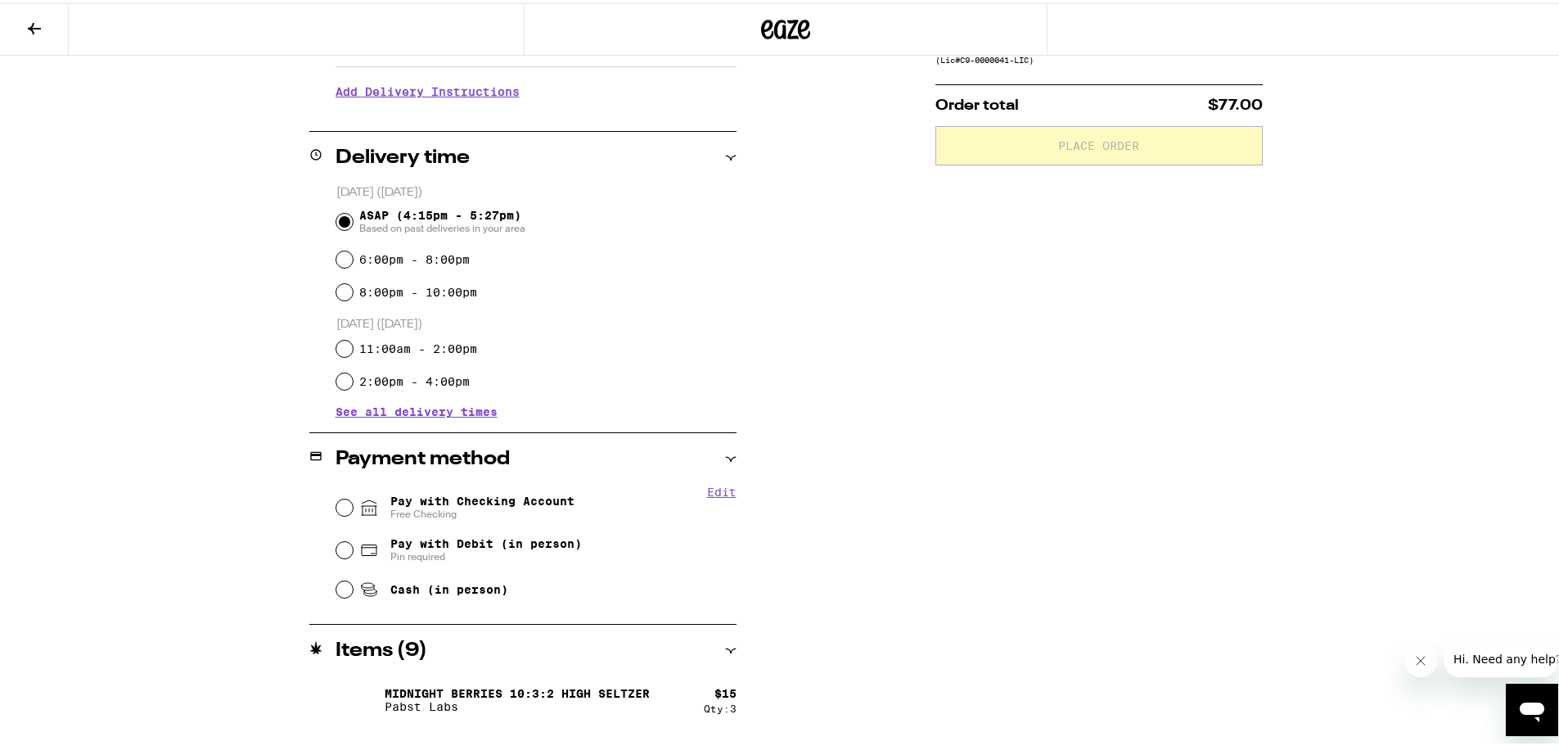
click at [336, 515] on div "Pay with Checking Account Free Checking" at bounding box center [536, 504] width 400 height 43
click at [336, 511] on input "Pay with Checking Account Free Checking" at bounding box center [344, 504] width 16 height 16
radio input "true"
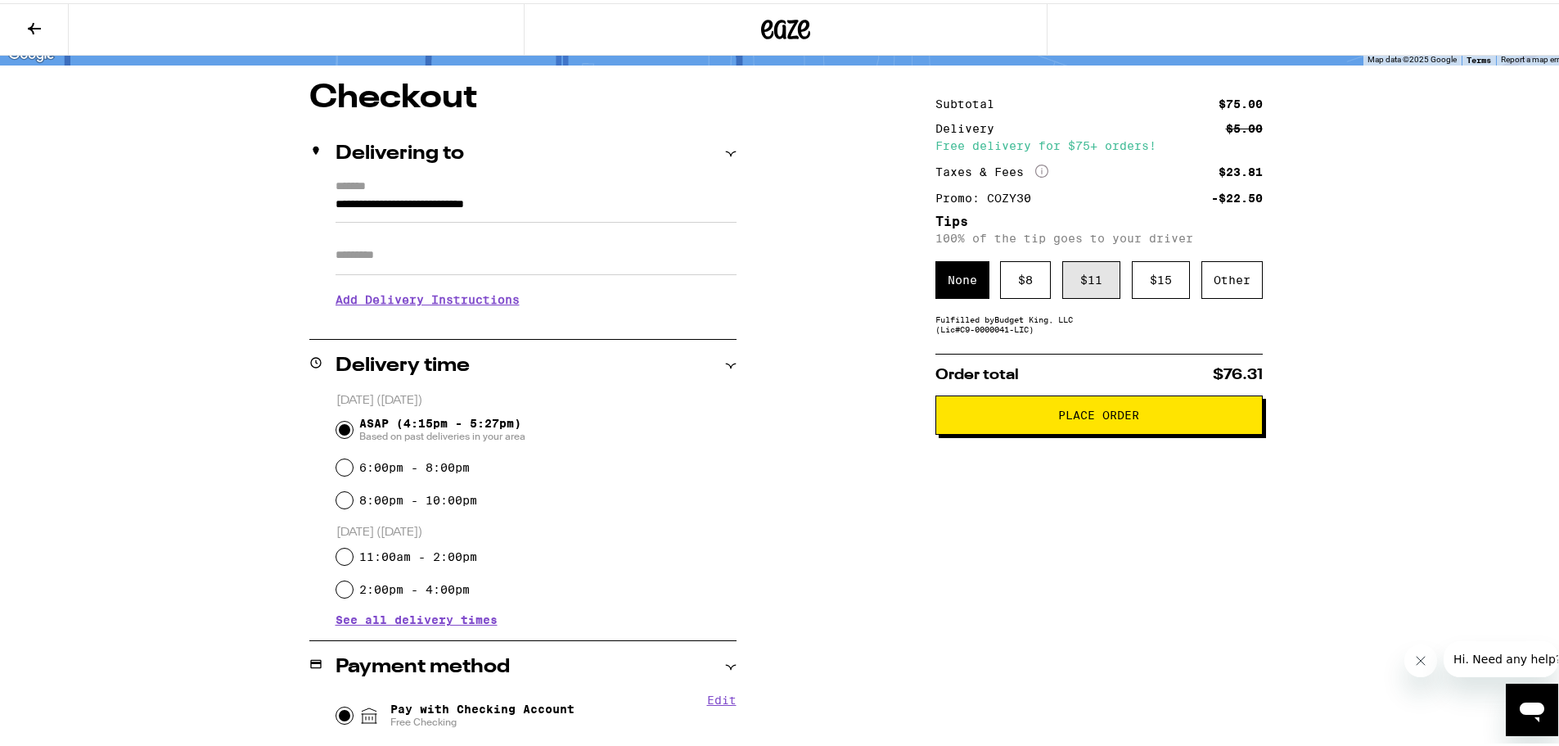
scroll to position [82, 0]
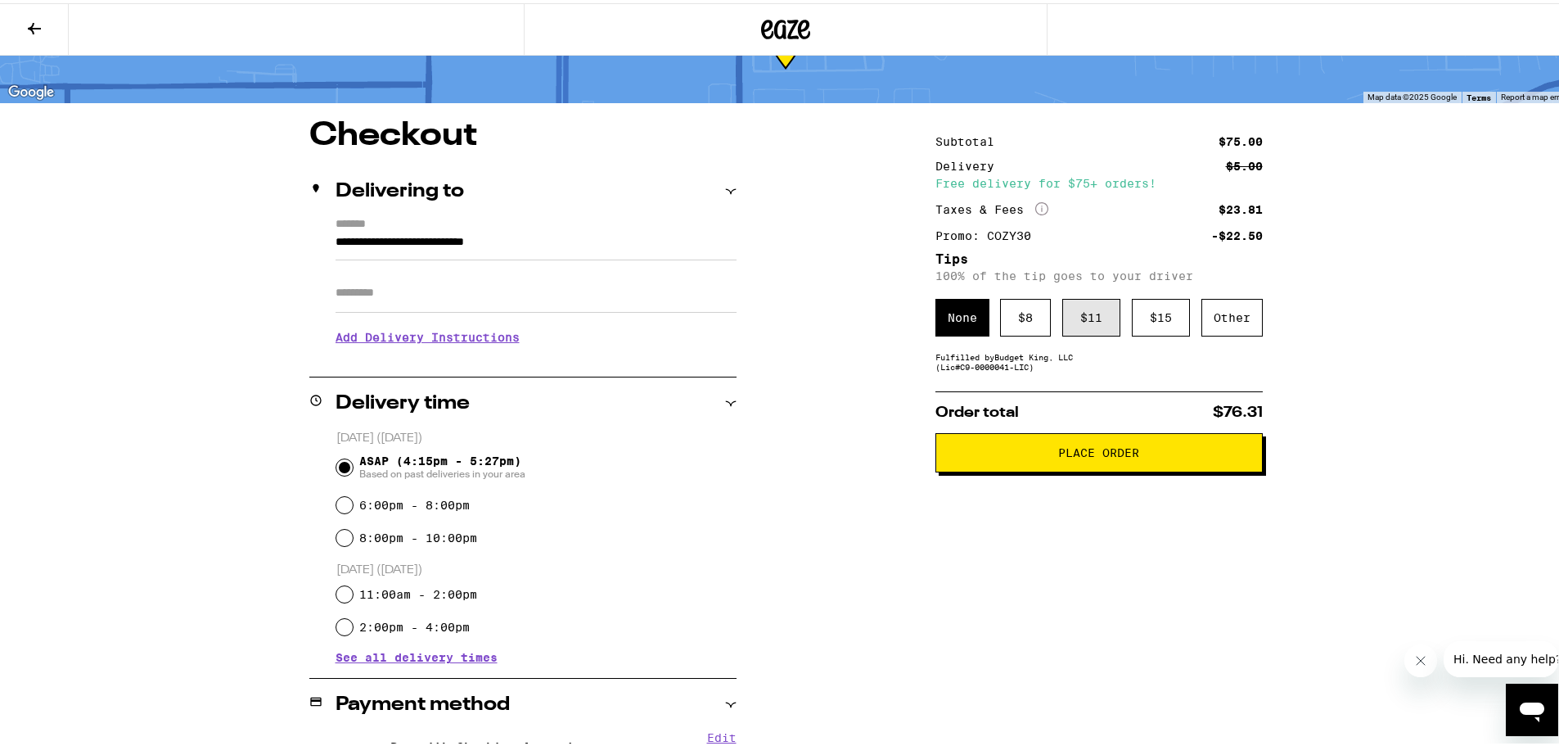
click at [1094, 319] on div "$ 11" at bounding box center [1091, 314] width 58 height 38
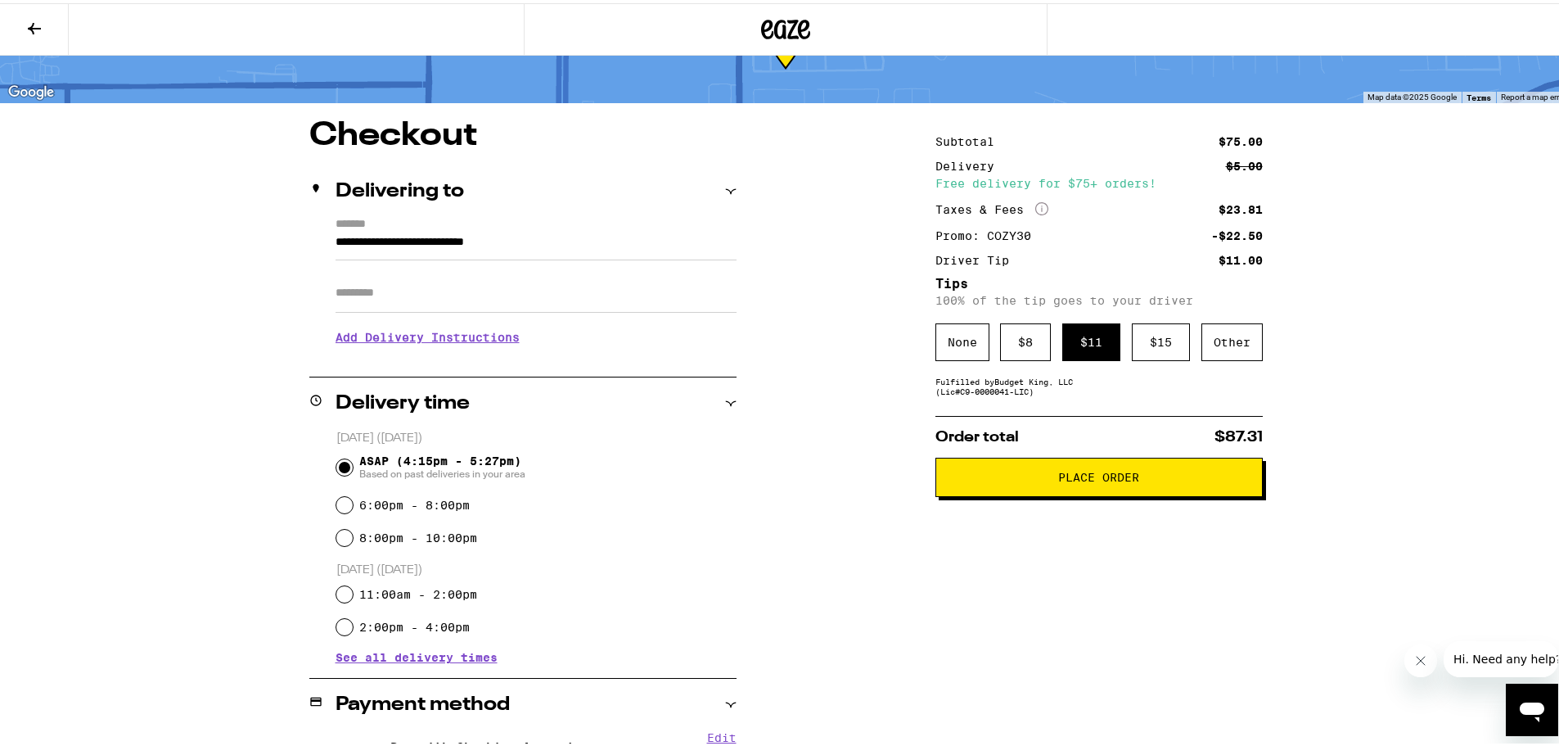
click at [1161, 480] on span "Place Order" at bounding box center [1099, 473] width 300 height 11
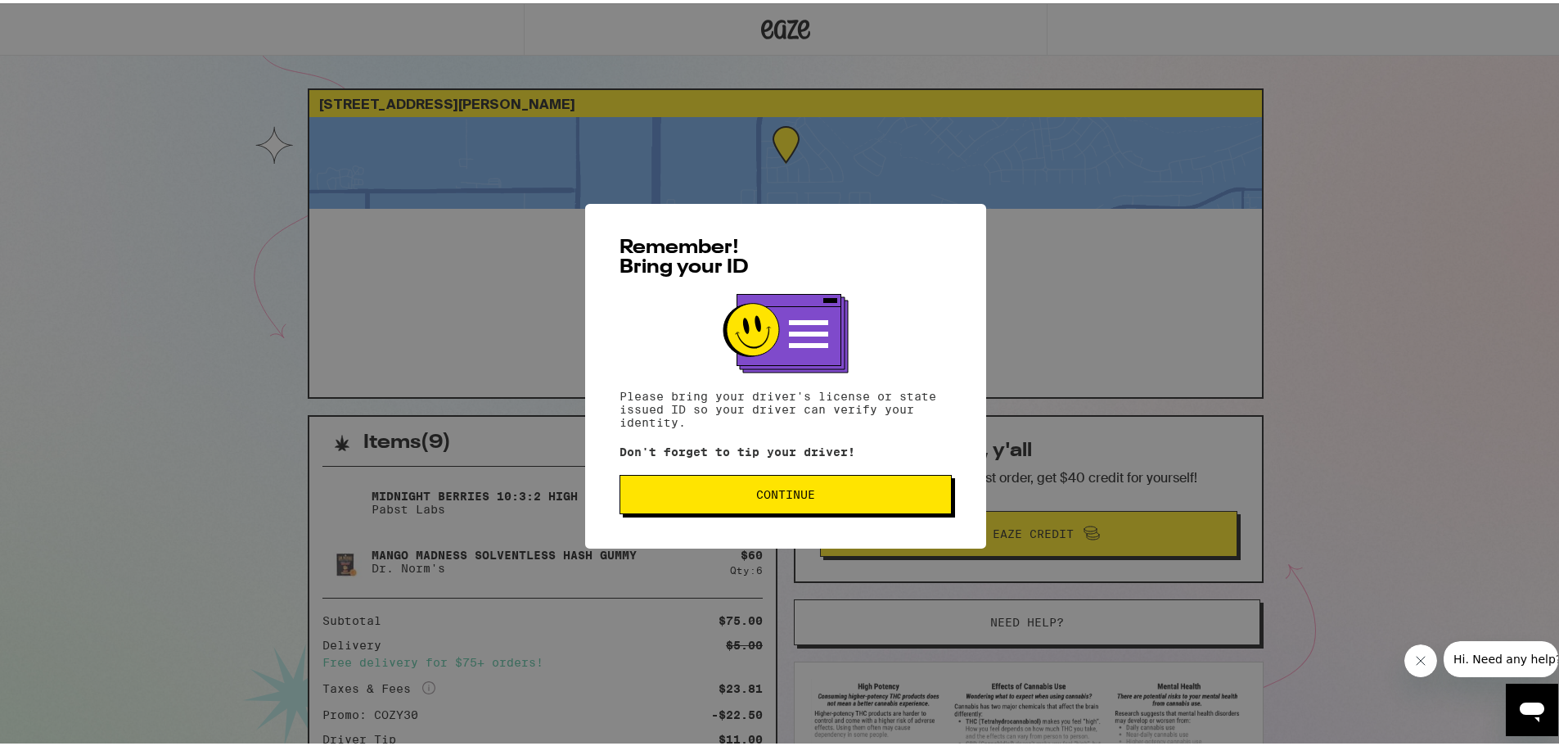
click at [864, 484] on button "Continue" at bounding box center [786, 490] width 332 height 39
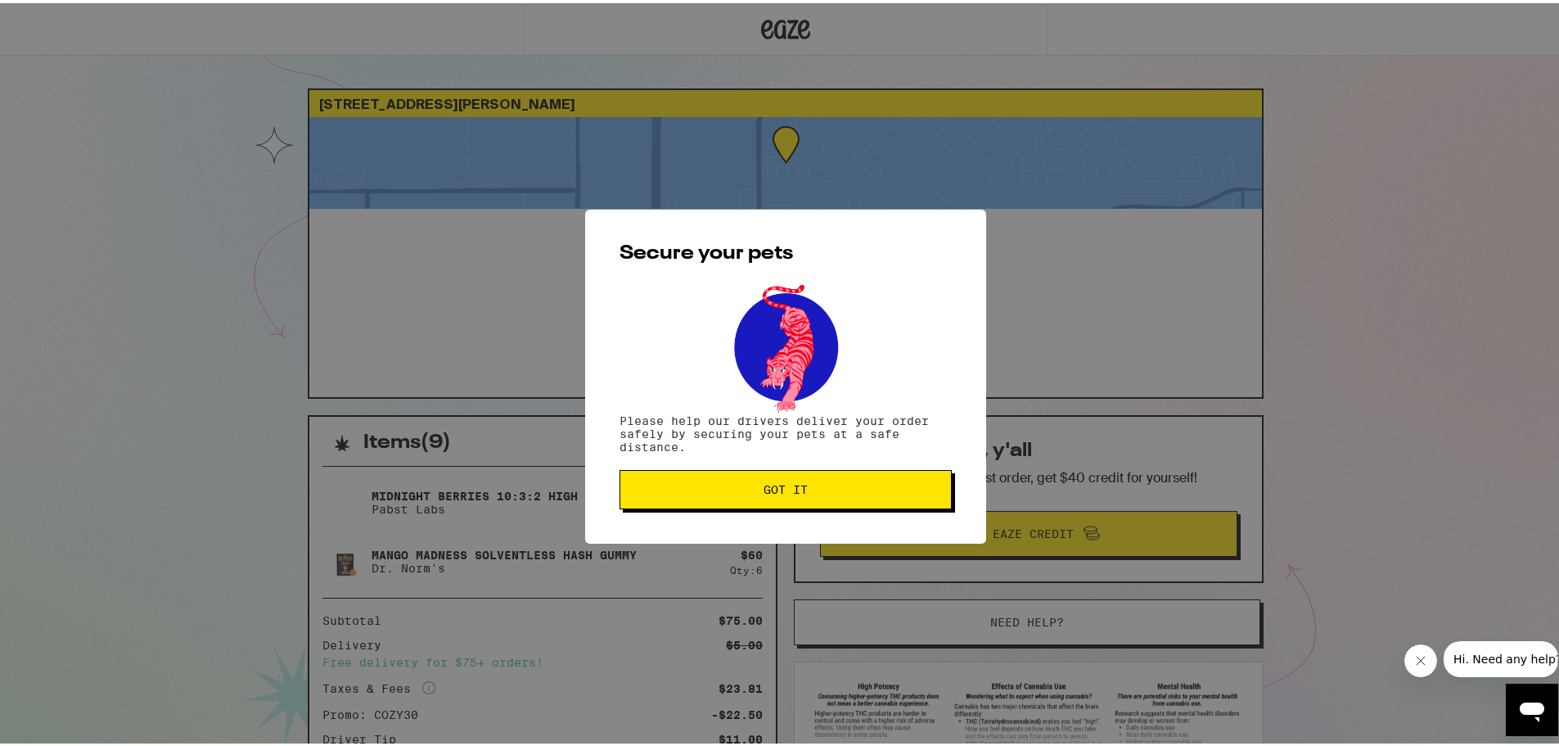
click at [932, 494] on button "Got it" at bounding box center [786, 486] width 332 height 39
